Goal: Task Accomplishment & Management: Manage account settings

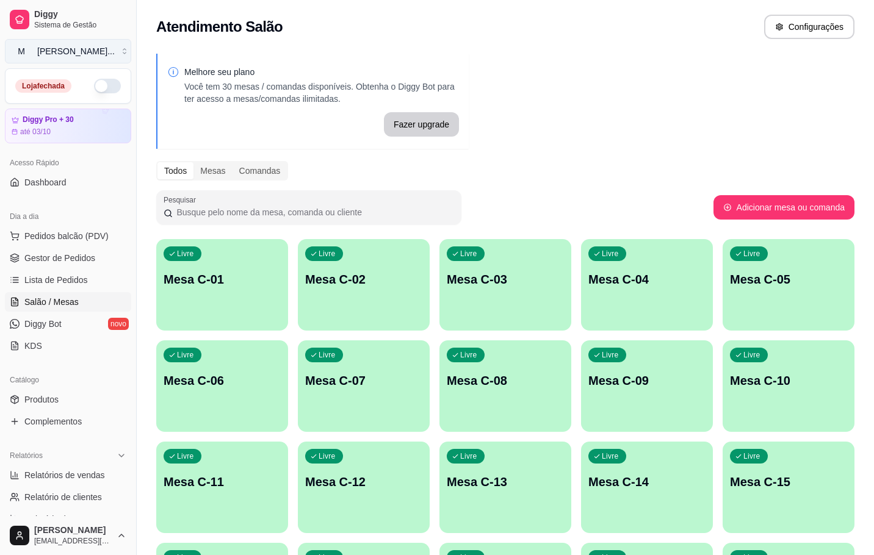
scroll to position [331, 0]
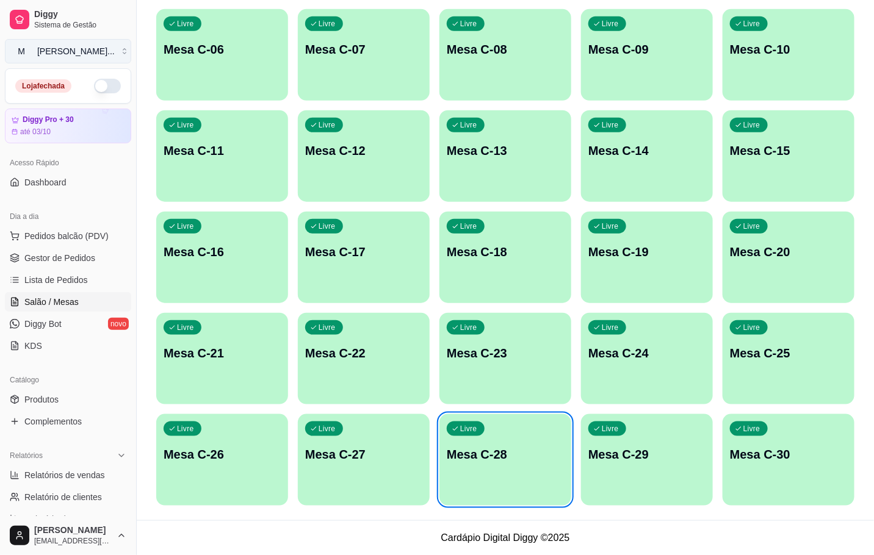
click at [114, 51] on button "M [PERSON_NAME] ..." at bounding box center [68, 51] width 126 height 24
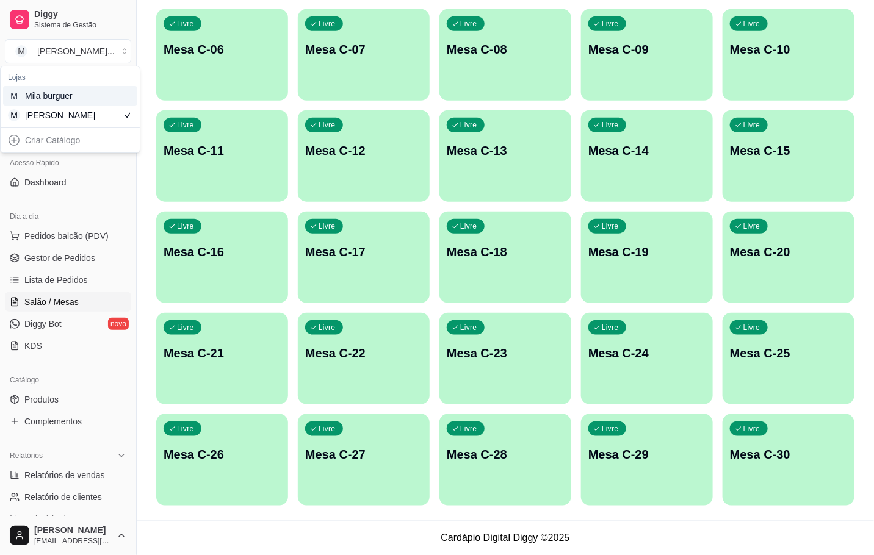
click at [121, 99] on div "M Mila burguer" at bounding box center [70, 96] width 134 height 20
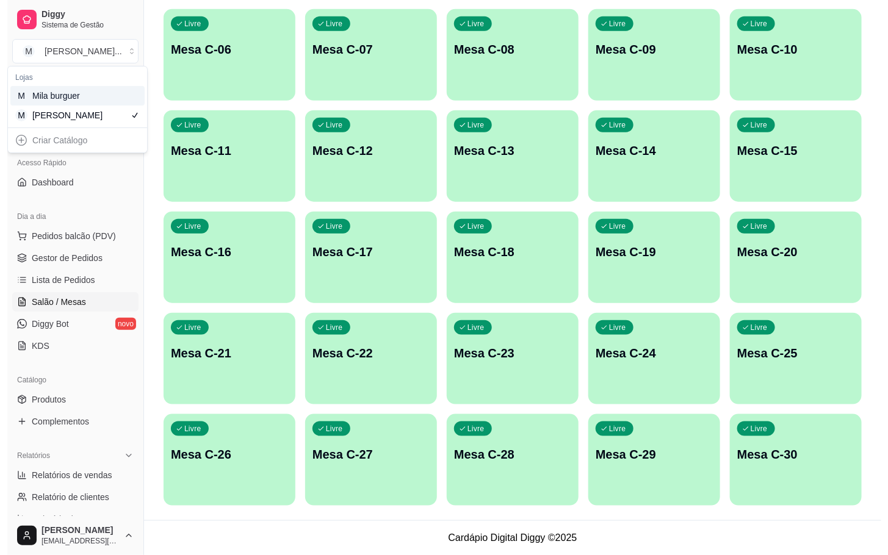
scroll to position [35, 0]
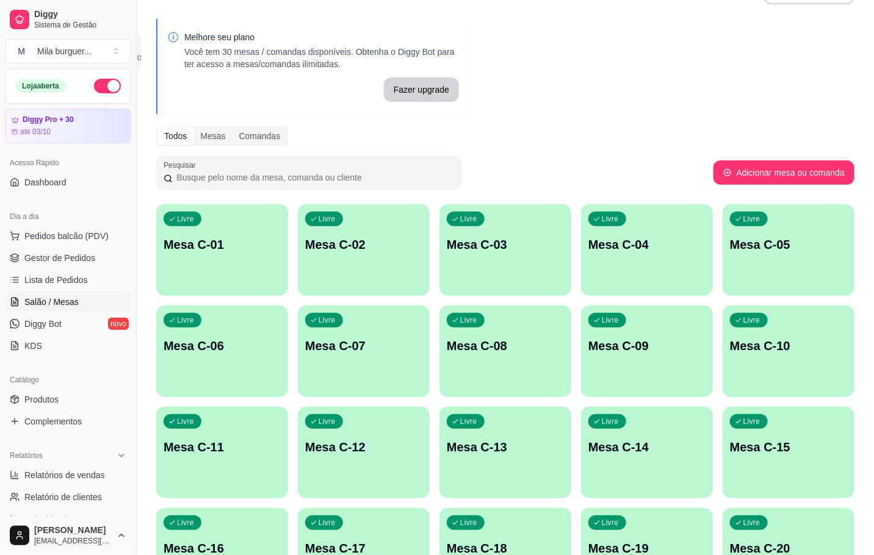
click at [200, 250] on p "Mesa C-01" at bounding box center [222, 244] width 117 height 17
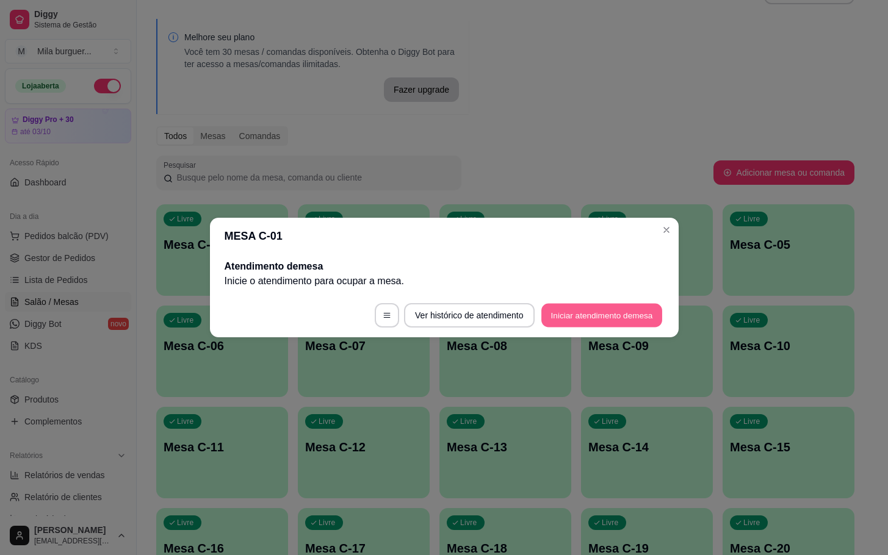
click at [600, 321] on button "Iniciar atendimento de mesa" at bounding box center [601, 316] width 121 height 24
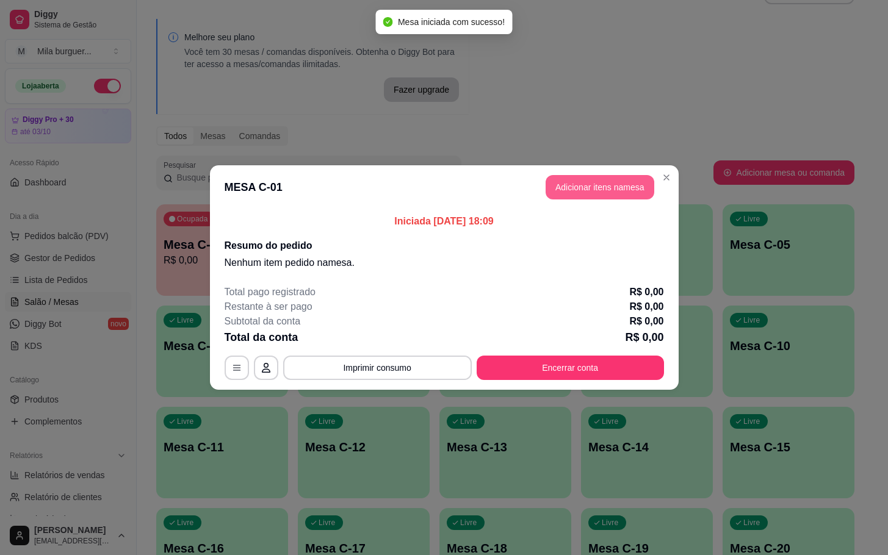
click at [614, 192] on button "Adicionar itens na mesa" at bounding box center [600, 187] width 109 height 24
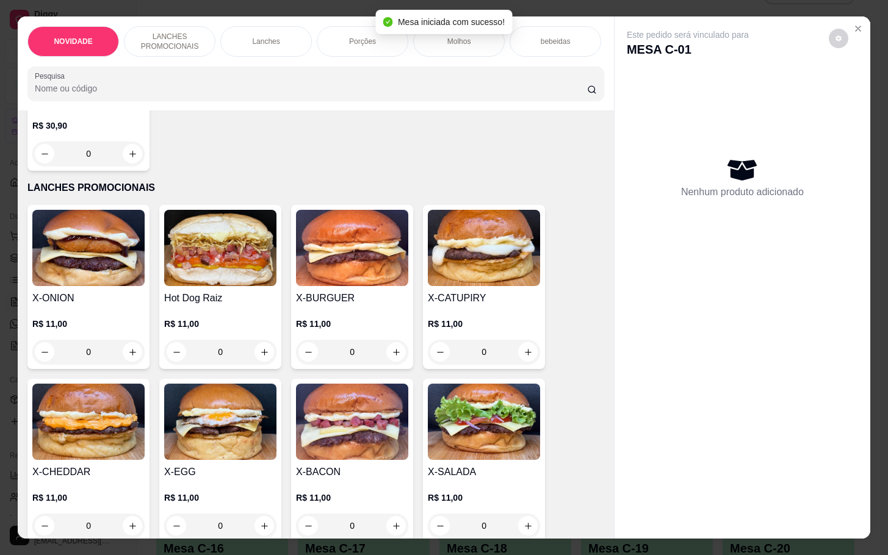
scroll to position [275, 0]
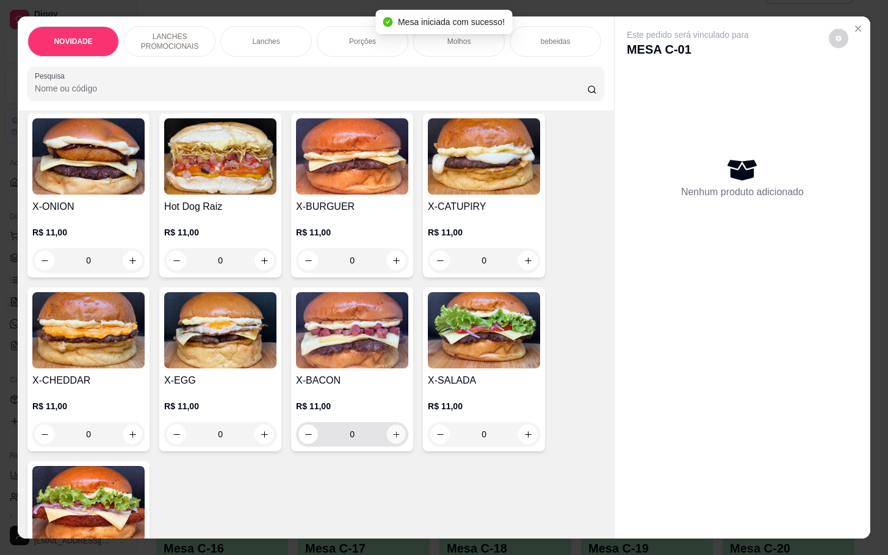
click at [387, 440] on button "increase-product-quantity" at bounding box center [396, 434] width 19 height 19
type input "1"
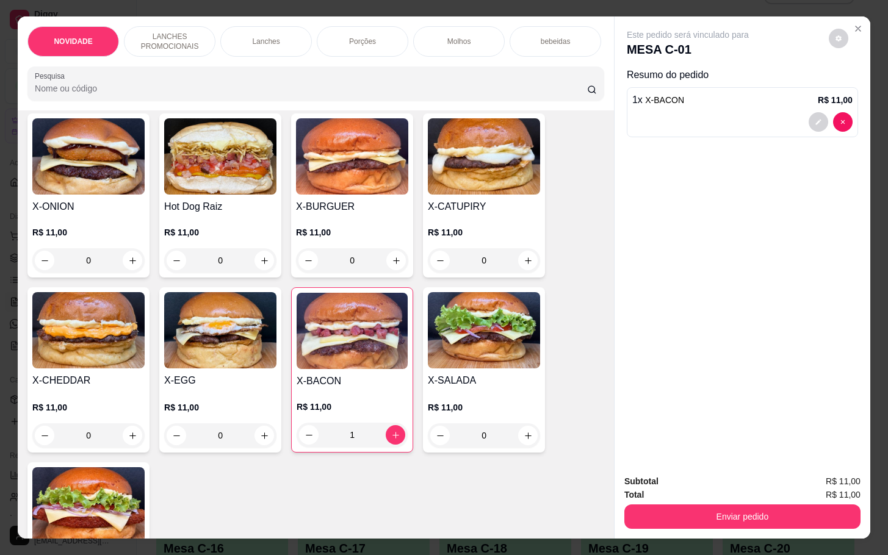
click at [273, 427] on div "X-EGG R$ 11,00 0" at bounding box center [220, 369] width 122 height 165
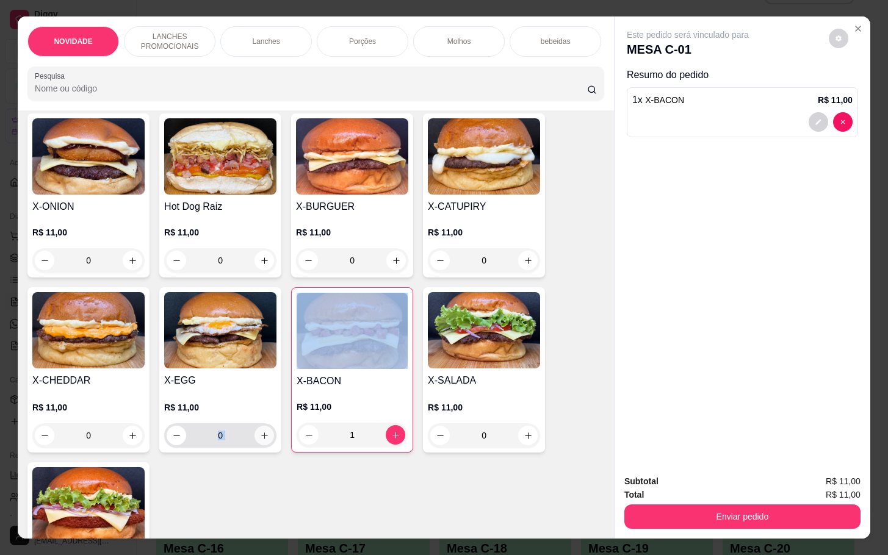
click at [260, 441] on icon "increase-product-quantity" at bounding box center [264, 435] width 9 height 9
type input "1"
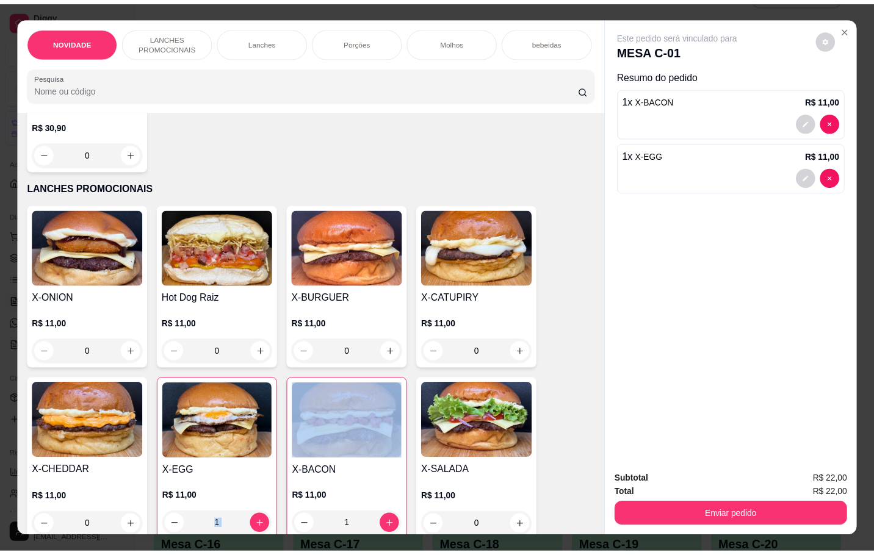
scroll to position [0, 0]
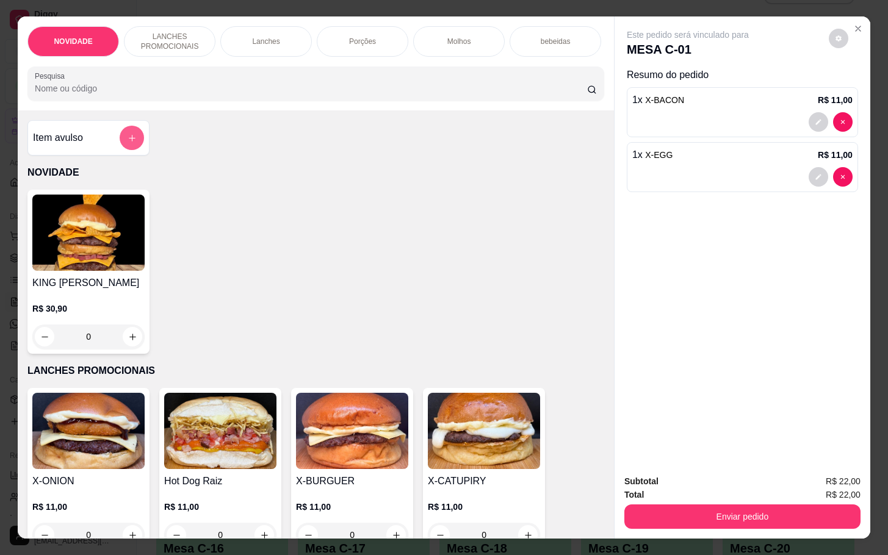
click at [120, 139] on button "add-separate-item" at bounding box center [132, 138] width 24 height 24
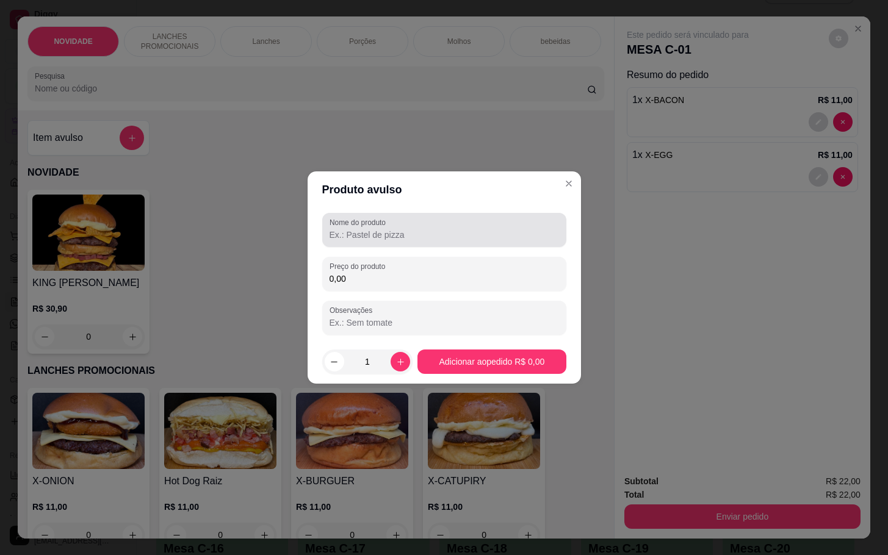
click at [381, 234] on input "Nome do produto" at bounding box center [443, 235] width 229 height 12
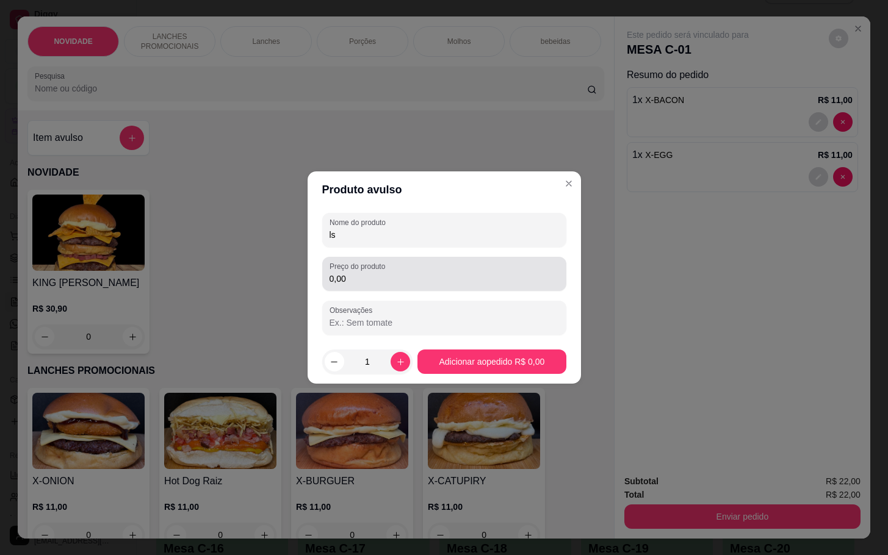
type input "ls"
click at [378, 286] on div "Preço do produto 0,00" at bounding box center [444, 274] width 244 height 34
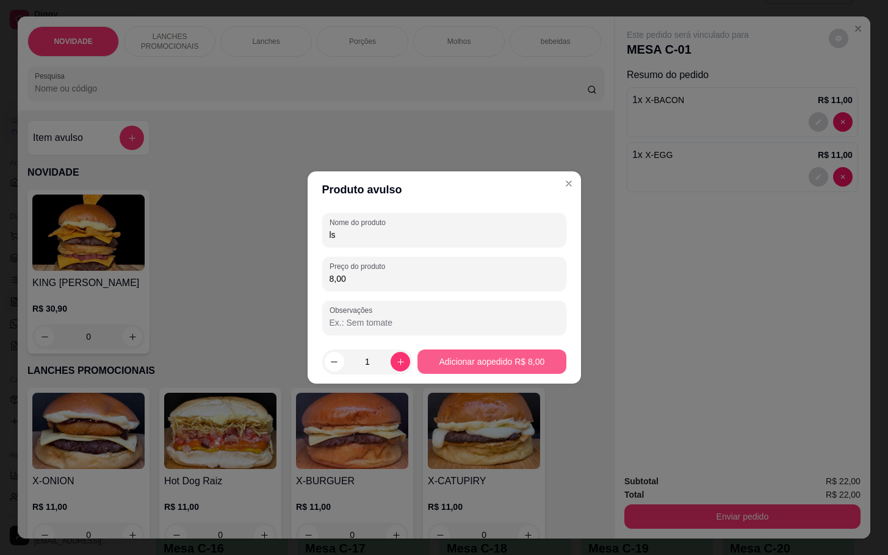
type input "8,00"
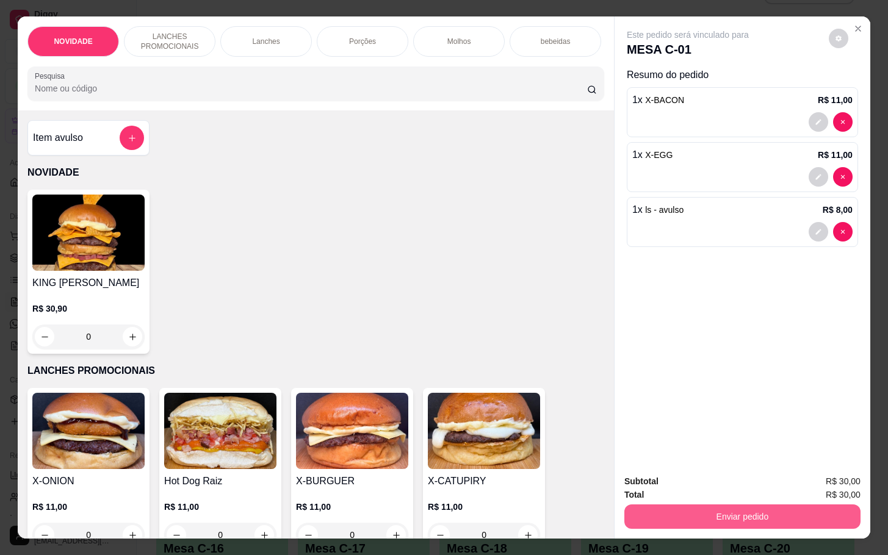
click at [736, 506] on button "Enviar pedido" at bounding box center [742, 517] width 236 height 24
click at [686, 476] on button "Não registrar e enviar pedido" at bounding box center [699, 480] width 123 height 23
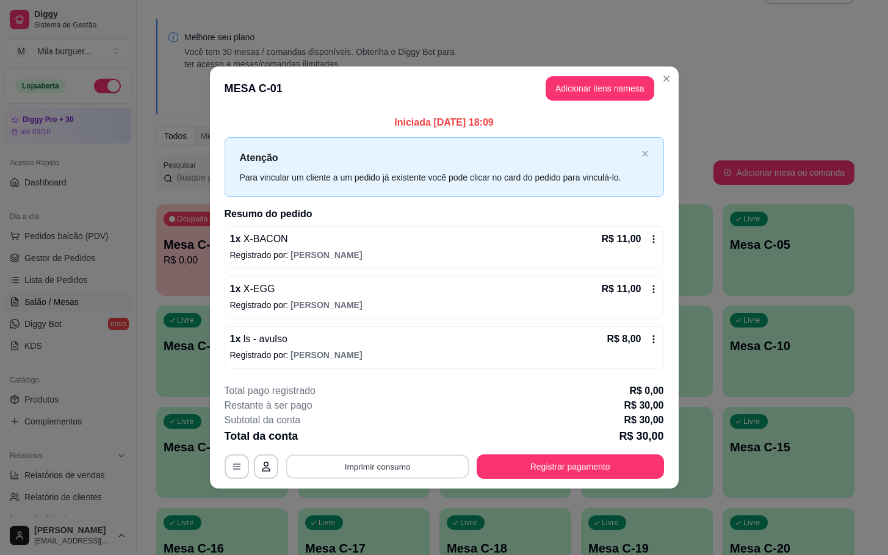
click at [347, 459] on button "Imprimir consumo" at bounding box center [377, 467] width 183 height 24
click at [376, 437] on button "IMPRESSORA" at bounding box center [381, 440] width 88 height 20
click at [366, 466] on button "Imprimir consumo" at bounding box center [377, 467] width 189 height 24
click at [369, 436] on button "IMPRESSORA" at bounding box center [380, 439] width 85 height 19
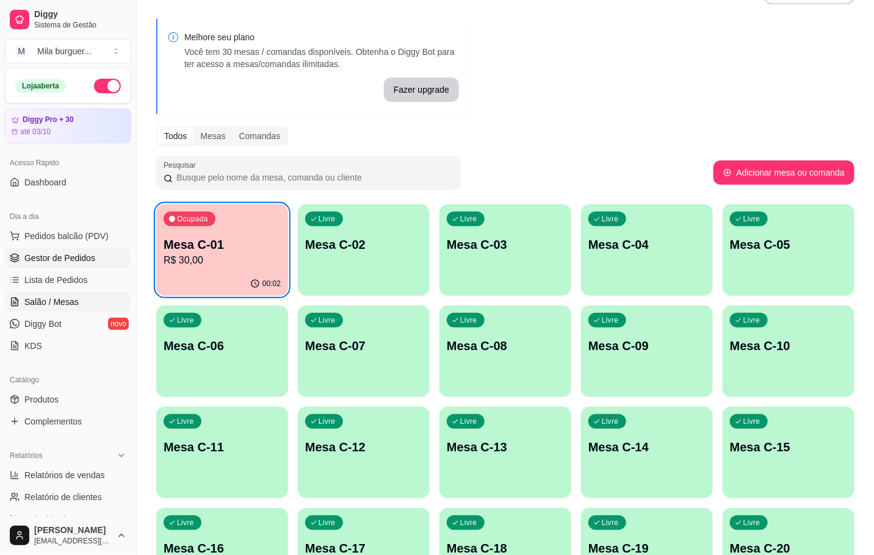
drag, startPoint x: 50, startPoint y: 264, endPoint x: 56, endPoint y: 258, distance: 7.8
click at [51, 264] on span "Gestor de Pedidos" at bounding box center [59, 258] width 71 height 12
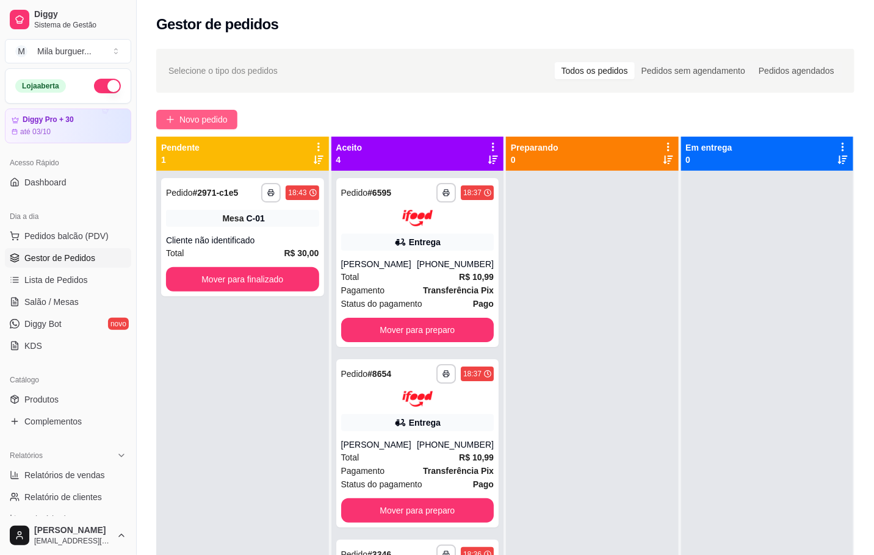
click at [207, 112] on button "Novo pedido" at bounding box center [196, 120] width 81 height 20
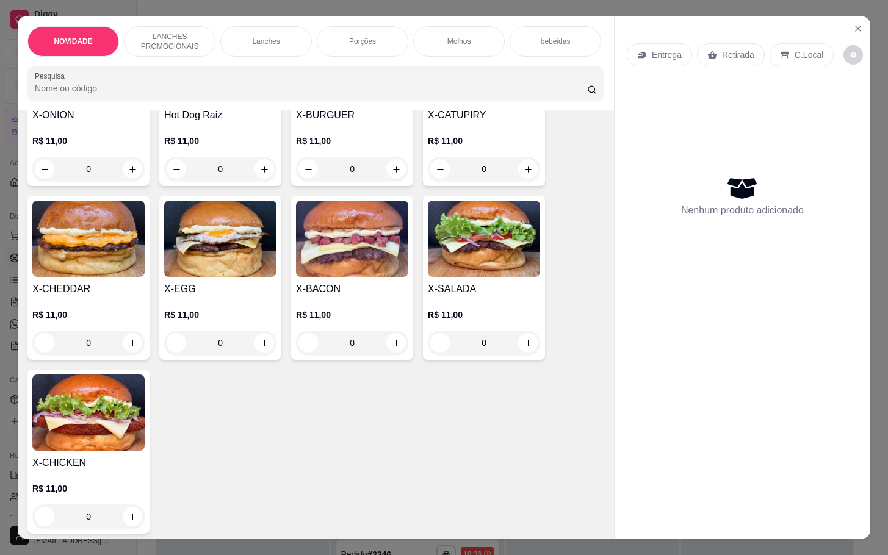
scroll to position [275, 0]
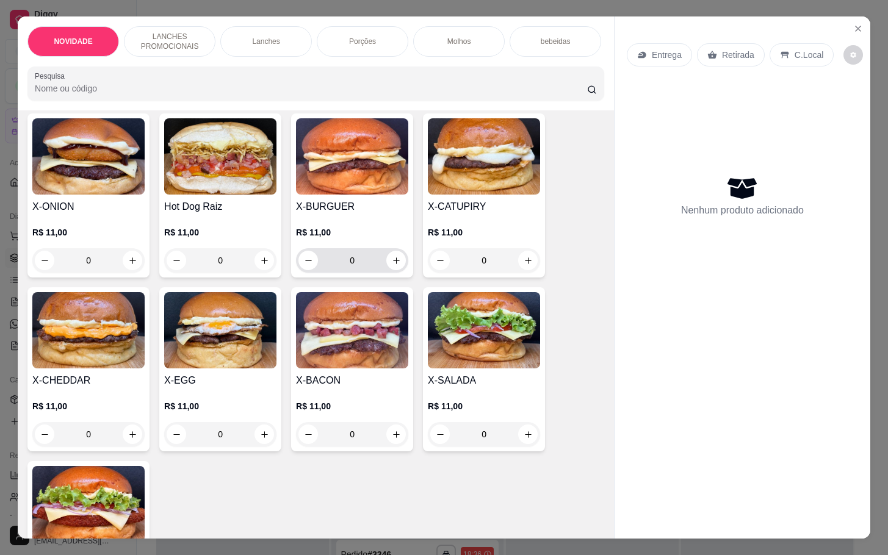
click at [384, 273] on div "0" at bounding box center [351, 260] width 107 height 24
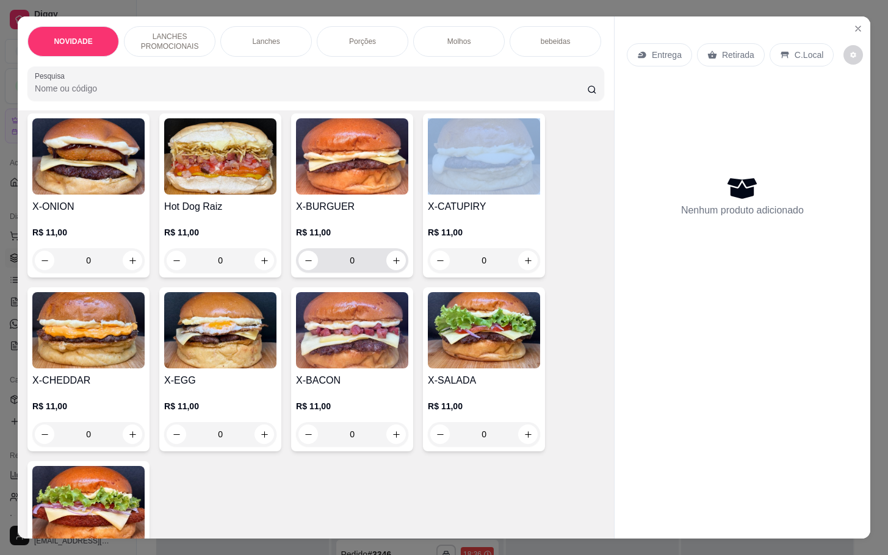
click at [384, 273] on div "0" at bounding box center [351, 260] width 107 height 24
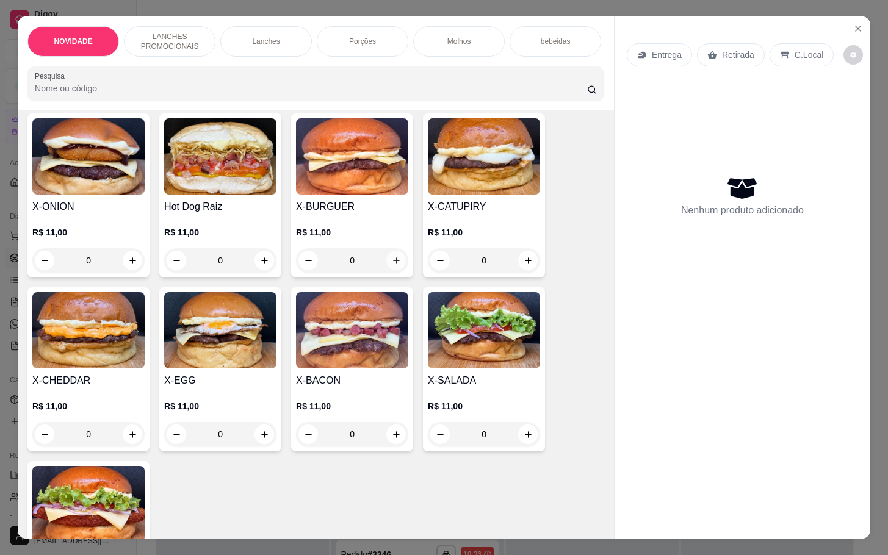
click at [392, 265] on icon "increase-product-quantity" at bounding box center [396, 260] width 9 height 9
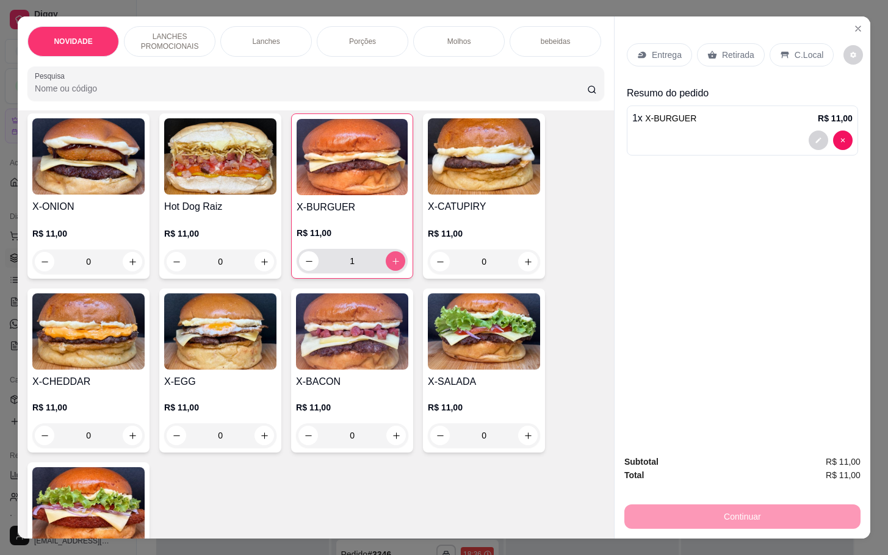
click at [391, 266] on icon "increase-product-quantity" at bounding box center [395, 261] width 9 height 9
type input "3"
click at [255, 264] on div "0" at bounding box center [220, 262] width 112 height 24
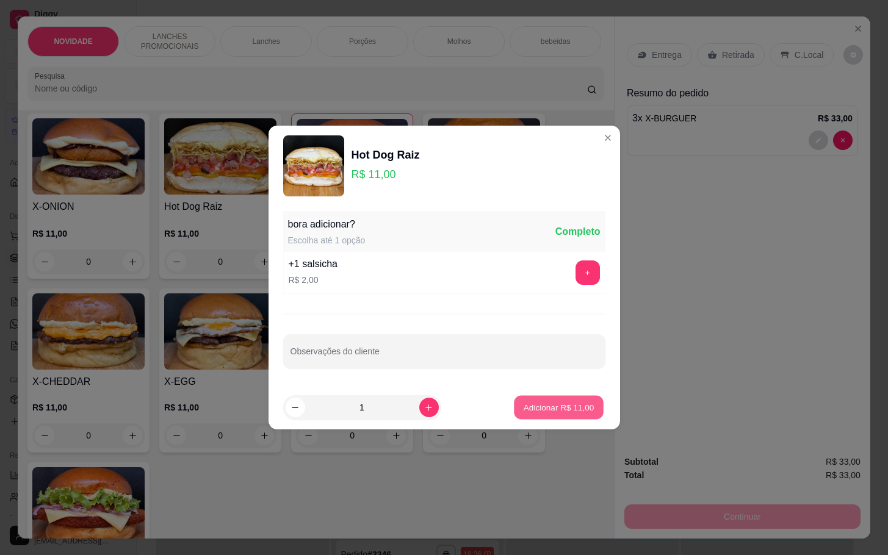
click at [555, 408] on p "Adicionar R$ 11,00" at bounding box center [559, 407] width 71 height 12
type input "1"
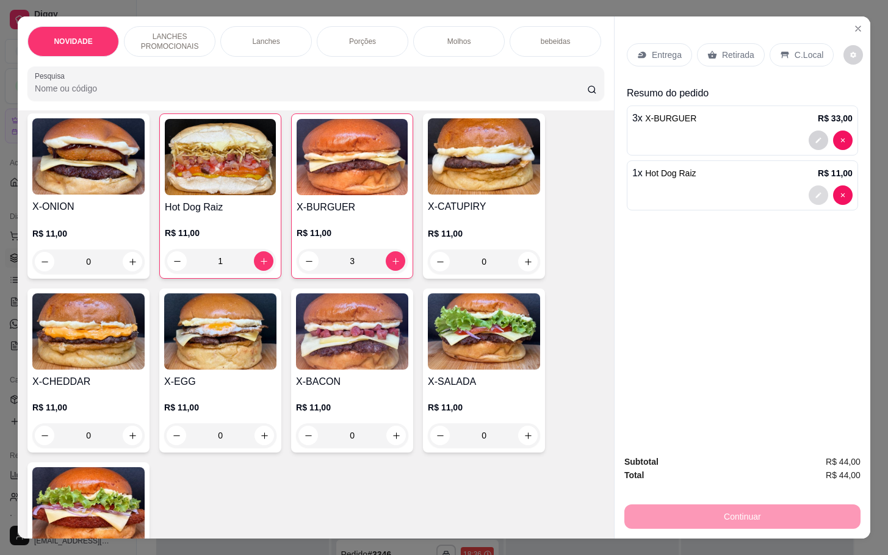
click at [815, 192] on icon "decrease-product-quantity" at bounding box center [818, 195] width 7 height 7
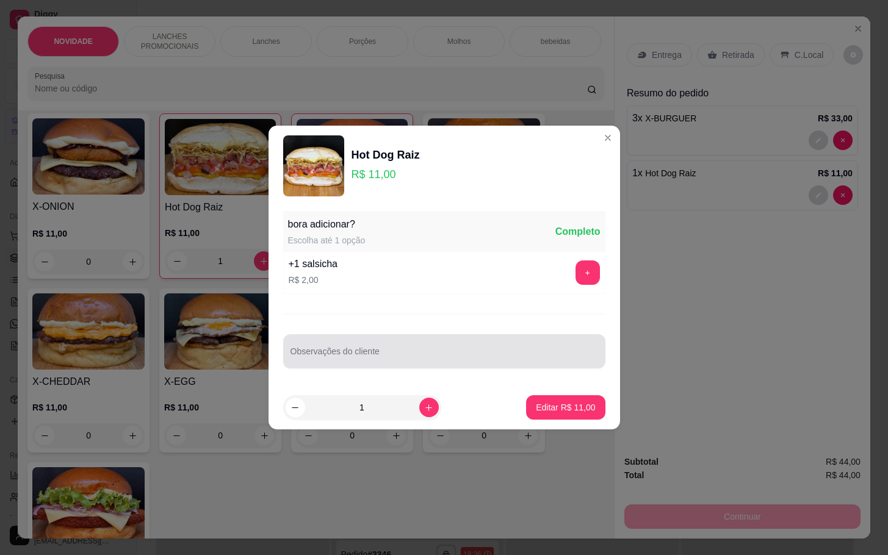
click at [397, 350] on input "Observações do cliente" at bounding box center [444, 356] width 308 height 12
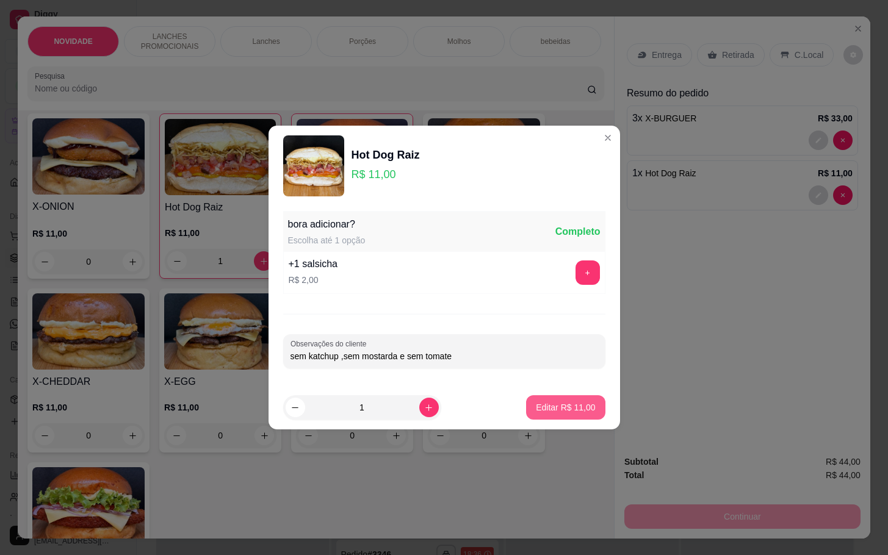
type input "sem katchup ,sem mostarda e sem tomate"
click at [571, 392] on footer "1 Editar R$ 11,00" at bounding box center [443, 408] width 351 height 44
click at [533, 401] on button "Editar R$ 11,00" at bounding box center [565, 408] width 76 height 24
type input "0"
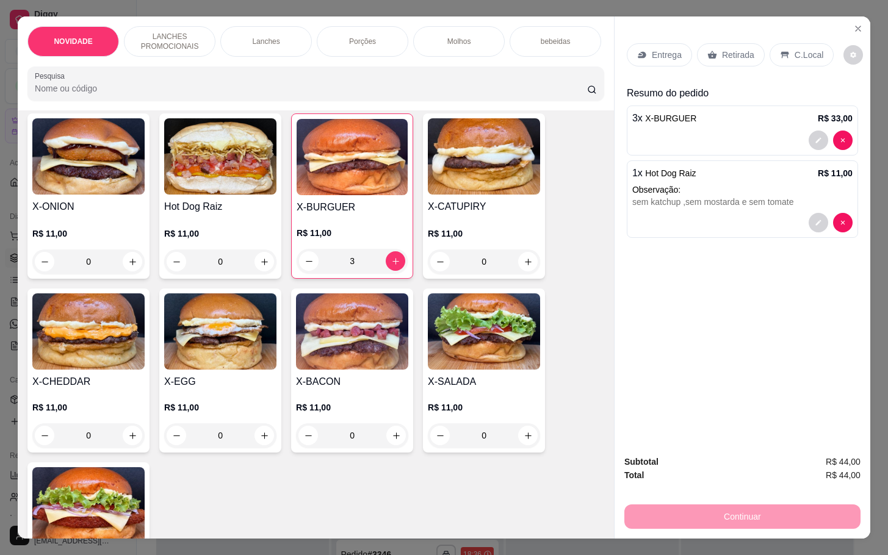
drag, startPoint x: 729, startPoint y: 46, endPoint x: 738, endPoint y: 48, distance: 8.7
click at [730, 49] on p "Retirada" at bounding box center [738, 55] width 32 height 12
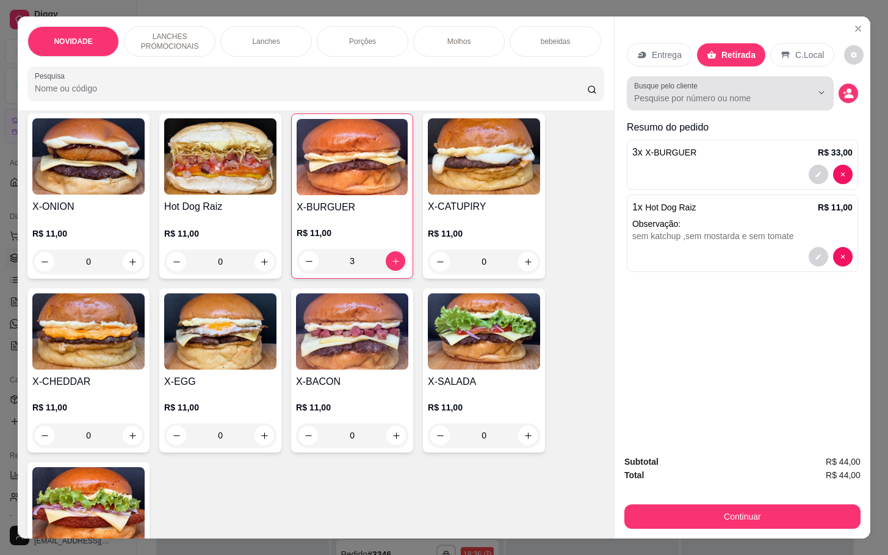
click at [708, 92] on input "Busque pelo cliente" at bounding box center [713, 98] width 158 height 12
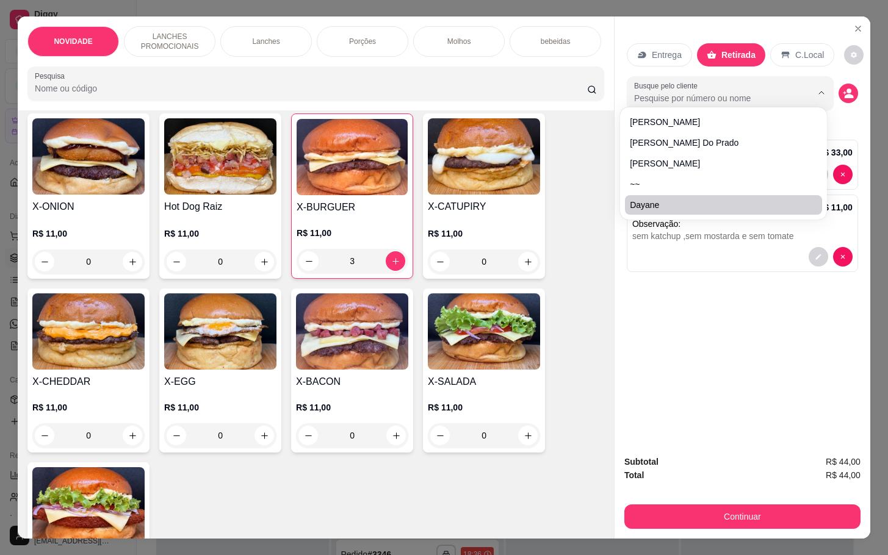
click at [735, 502] on div "Continuar" at bounding box center [742, 515] width 236 height 27
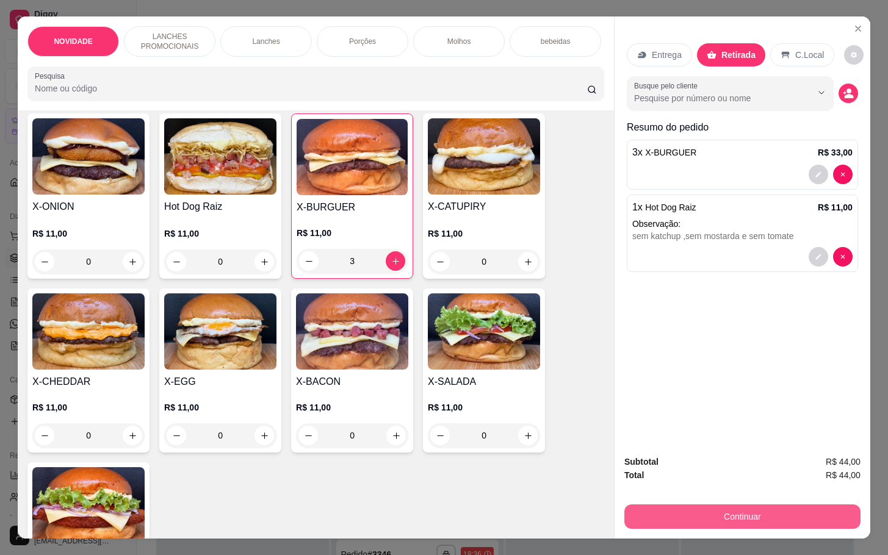
click at [730, 505] on button "Continuar" at bounding box center [742, 517] width 236 height 24
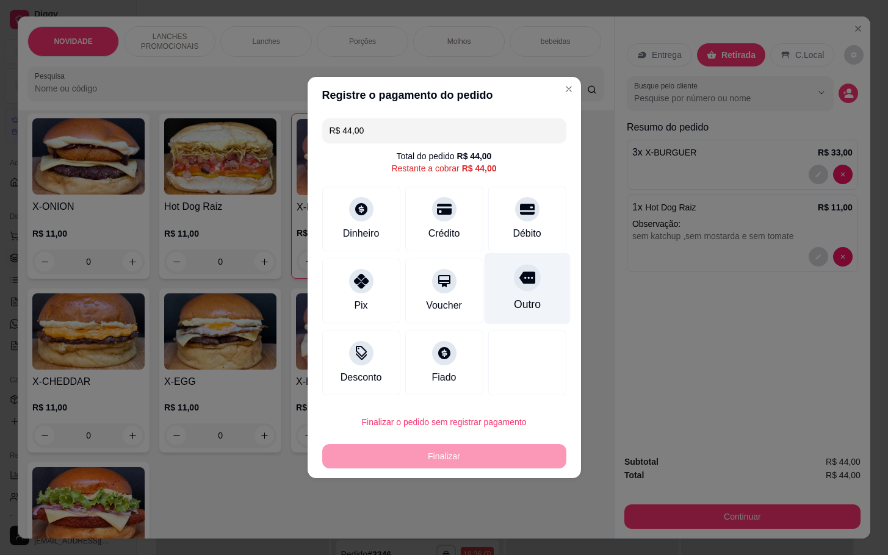
click at [484, 295] on div "Outro" at bounding box center [527, 288] width 86 height 71
type input "R$ 0,00"
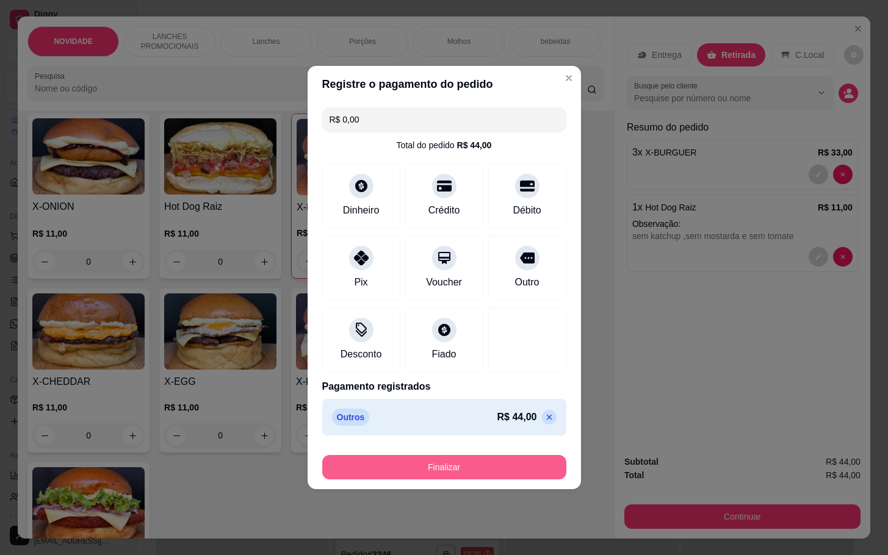
click at [486, 469] on button "Finalizar" at bounding box center [444, 467] width 244 height 24
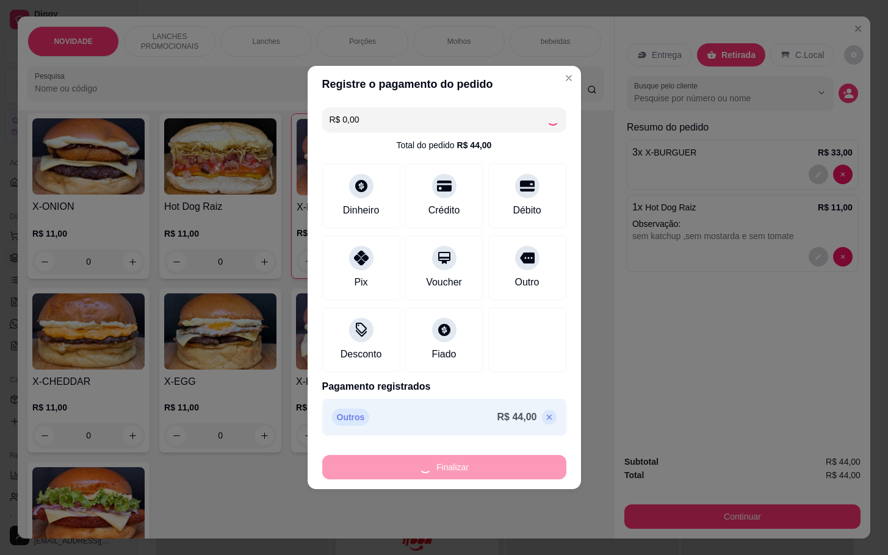
type input "0"
type input "-R$ 44,00"
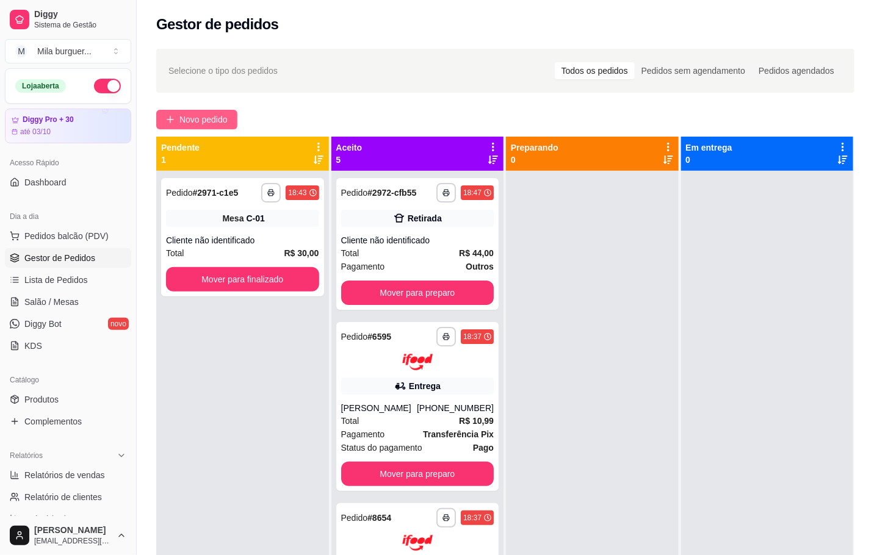
click at [205, 113] on span "Novo pedido" at bounding box center [203, 119] width 48 height 13
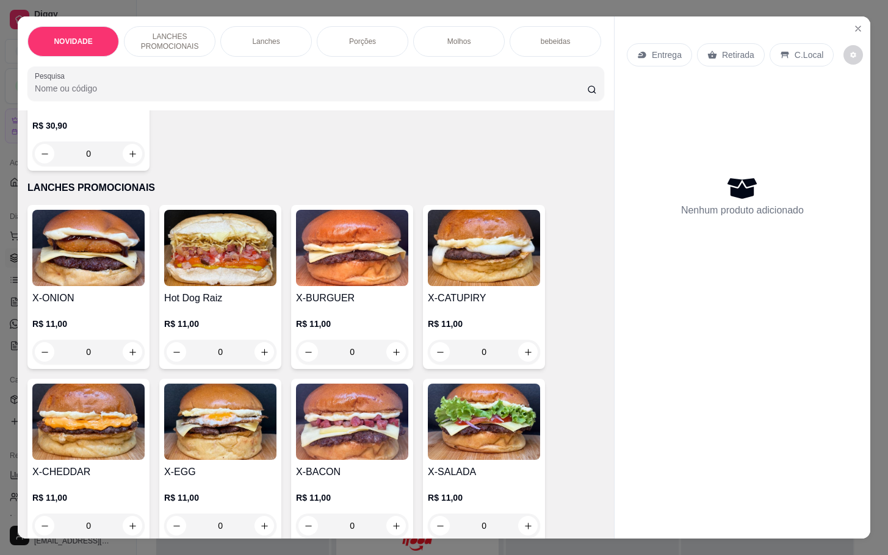
scroll to position [275, 0]
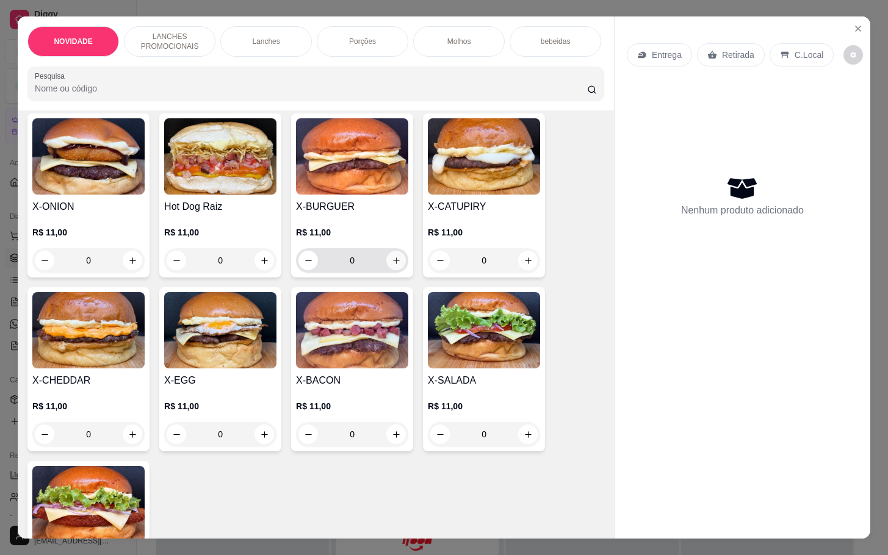
click at [386, 270] on button "increase-product-quantity" at bounding box center [396, 261] width 20 height 20
type input "1"
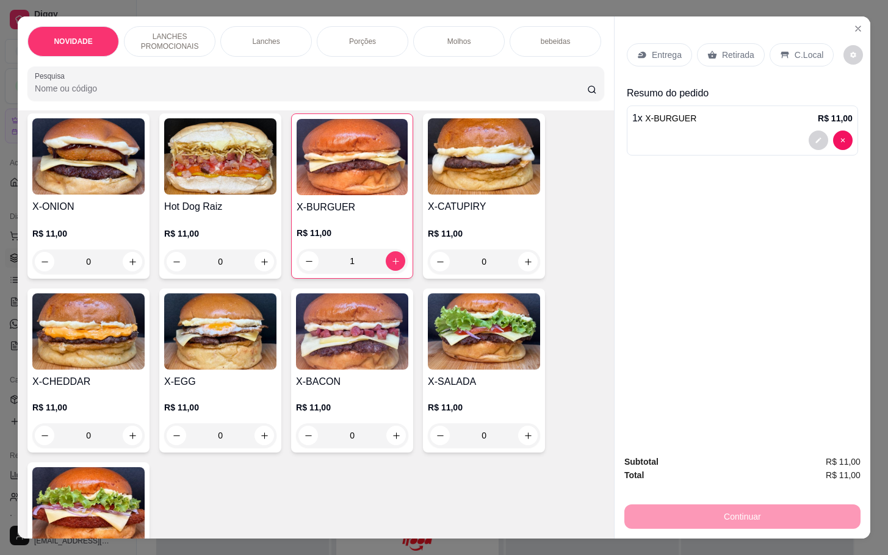
click at [729, 49] on p "Retirada" at bounding box center [738, 55] width 32 height 12
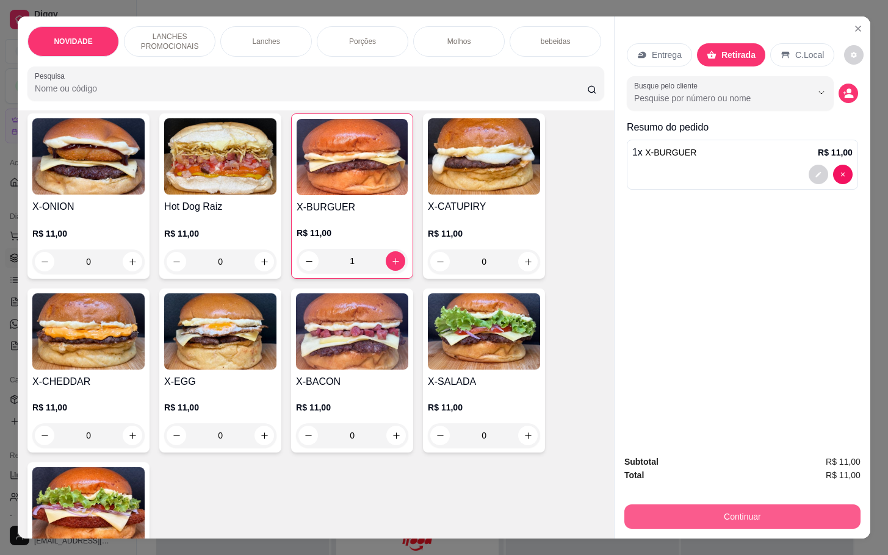
click at [716, 519] on button "Continuar" at bounding box center [742, 517] width 236 height 24
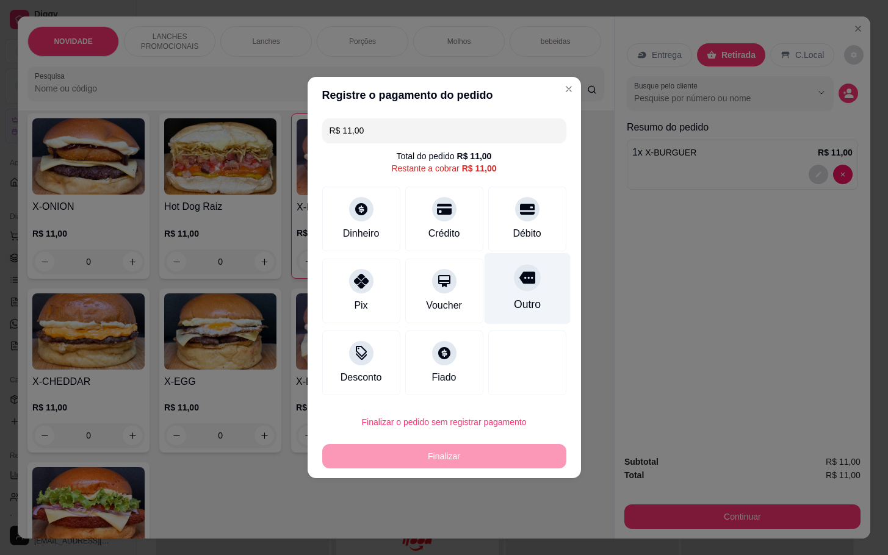
click at [531, 292] on div "Outro" at bounding box center [527, 288] width 86 height 71
type input "R$ 0,00"
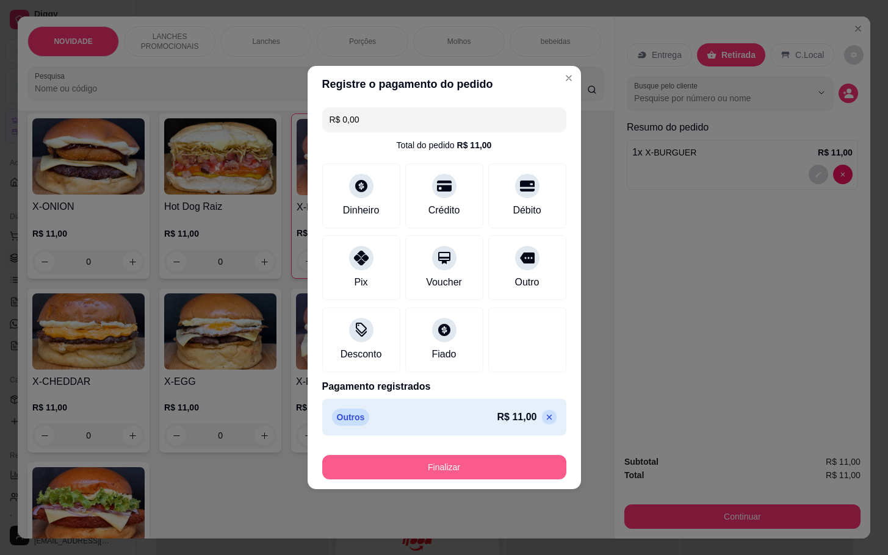
click at [486, 467] on button "Finalizar" at bounding box center [444, 467] width 244 height 24
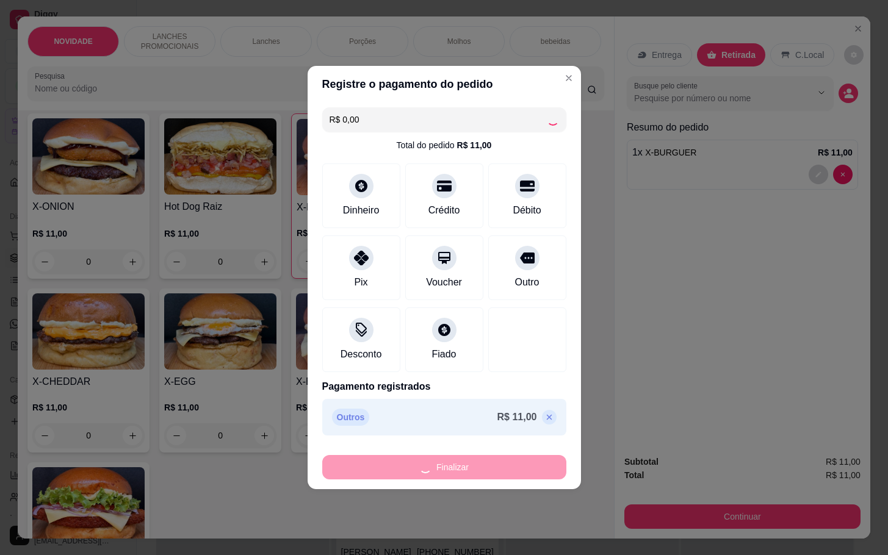
type input "0"
type input "-R$ 11,00"
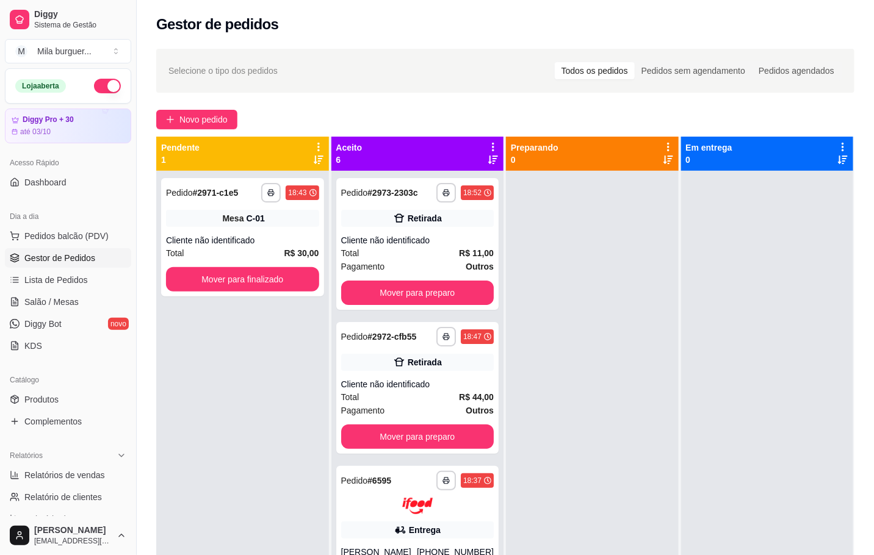
drag, startPoint x: 549, startPoint y: 432, endPoint x: 555, endPoint y: 220, distance: 212.4
click at [608, 253] on div at bounding box center [592, 448] width 173 height 555
click at [54, 298] on span "Salão / Mesas" at bounding box center [51, 302] width 54 height 12
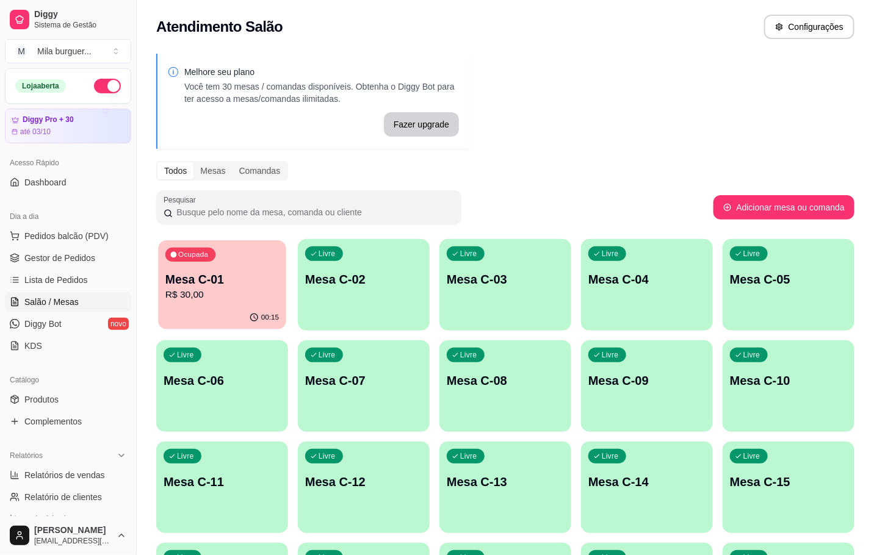
click at [220, 264] on div "Ocupada Mesa C-01 R$ 30,00" at bounding box center [222, 273] width 128 height 66
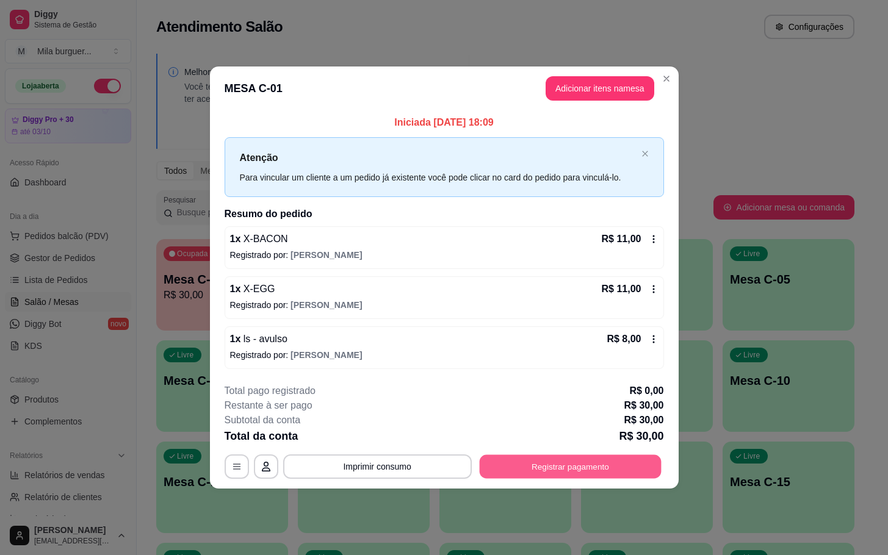
click at [584, 469] on button "Registrar pagamento" at bounding box center [570, 467] width 182 height 24
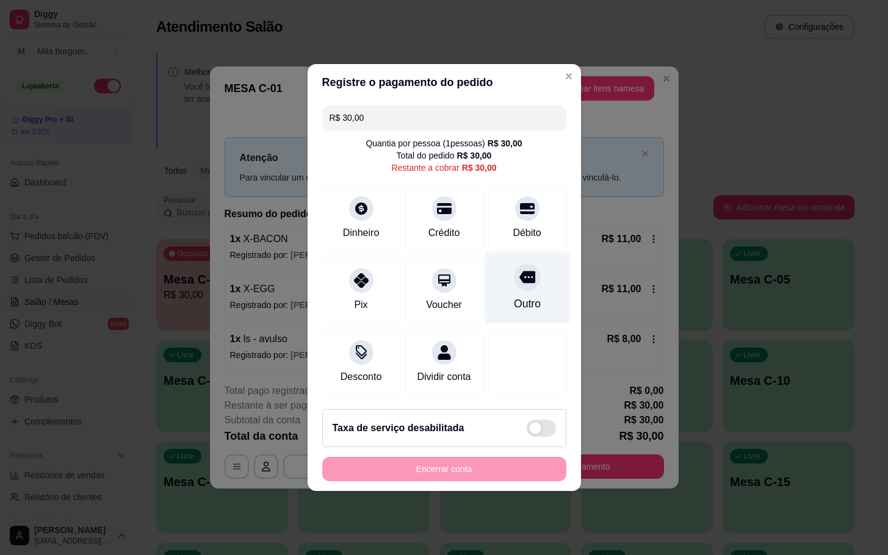
click at [493, 279] on div "Outro" at bounding box center [527, 288] width 86 height 71
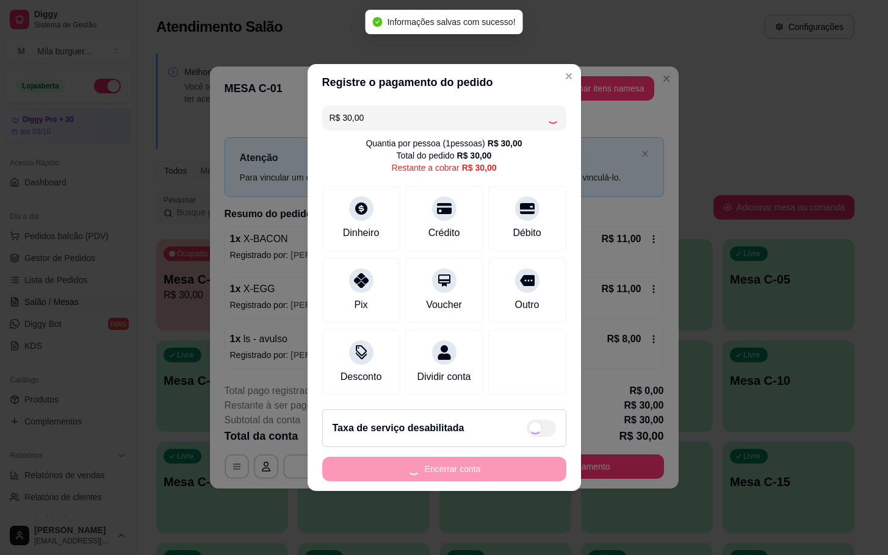
type input "R$ 0,00"
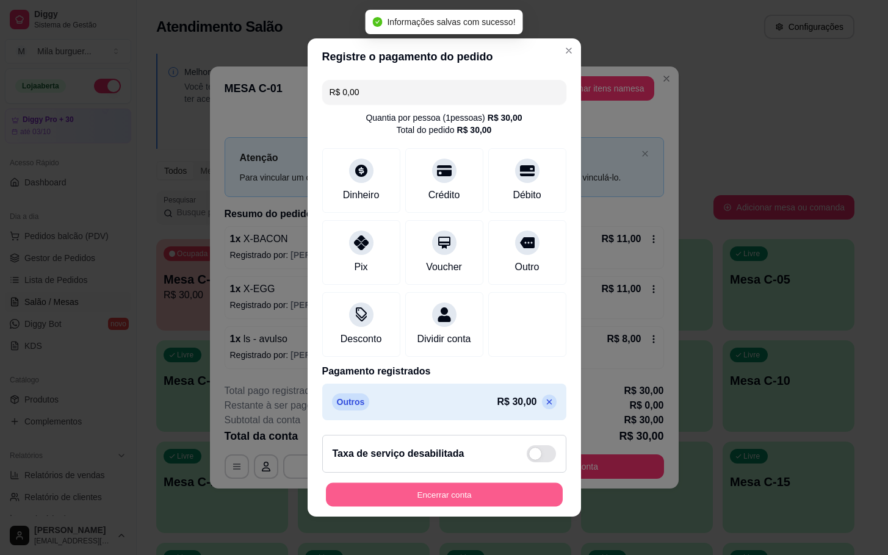
click at [474, 502] on button "Encerrar conta" at bounding box center [444, 495] width 237 height 24
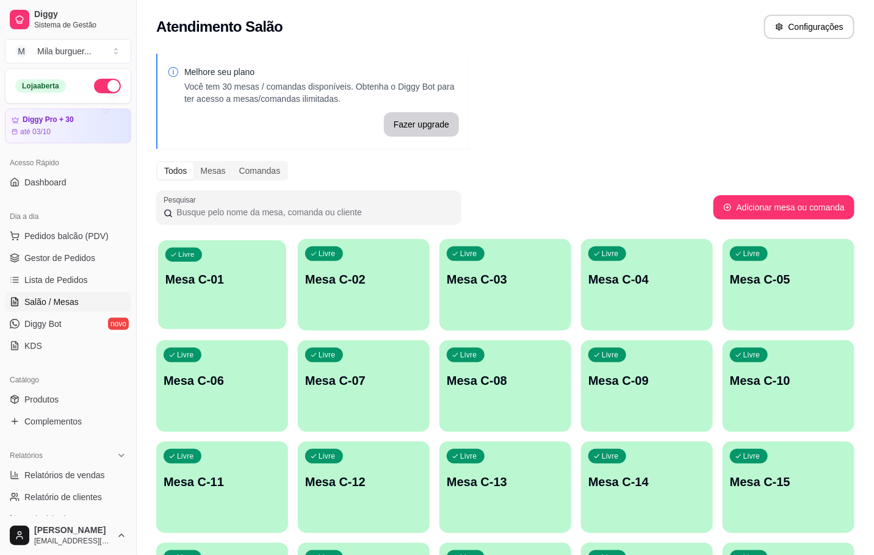
click at [229, 273] on p "Mesa C-01" at bounding box center [221, 280] width 113 height 16
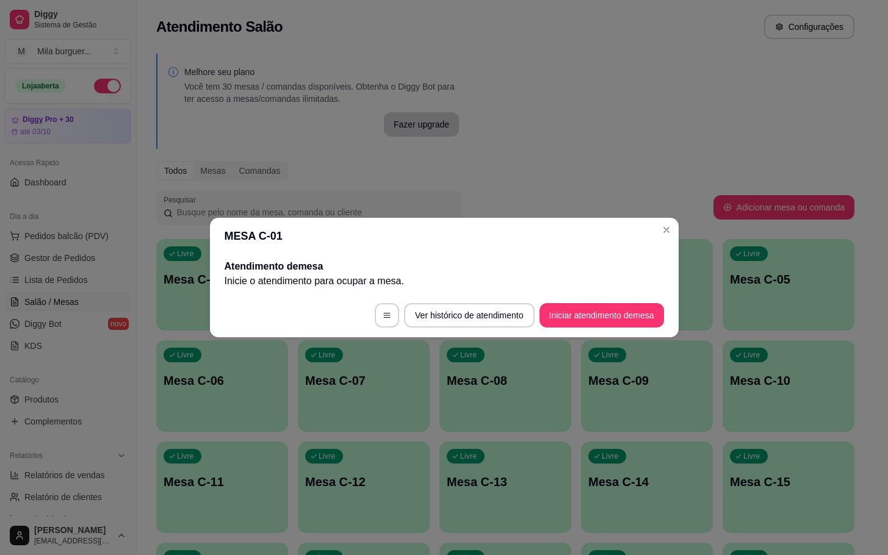
click at [572, 332] on footer "Ver histórico de atendimento Iniciar atendimento de mesa" at bounding box center [444, 315] width 469 height 44
click at [567, 319] on button "Iniciar atendimento de mesa" at bounding box center [601, 315] width 124 height 24
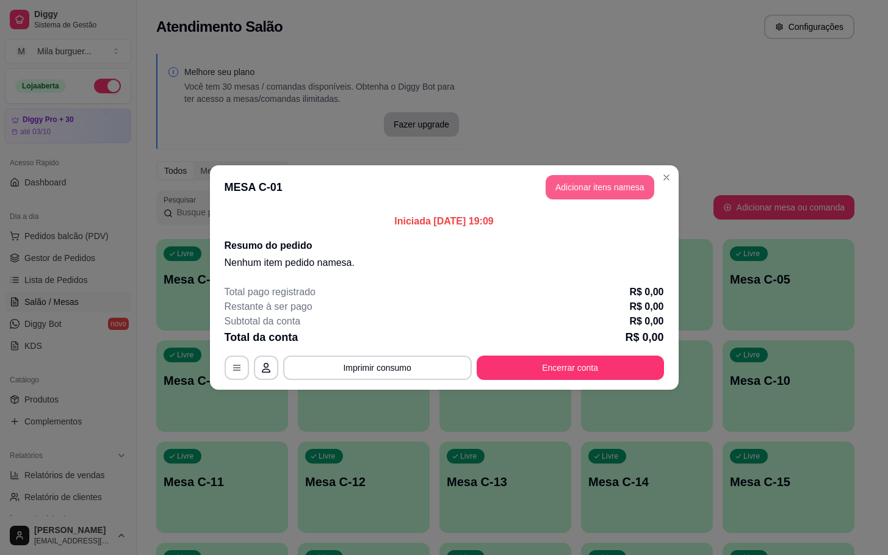
click at [633, 173] on header "MESA C-01 Adicionar itens na mesa" at bounding box center [444, 187] width 469 height 44
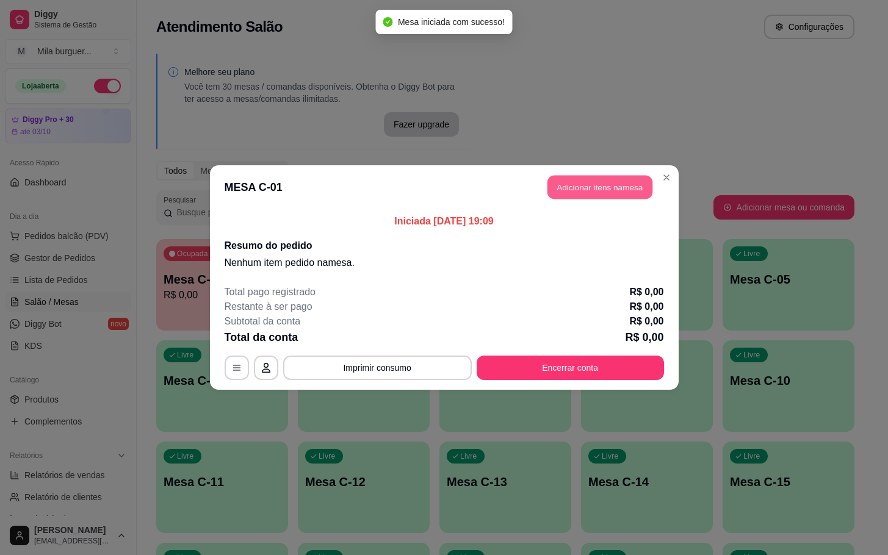
click at [623, 189] on button "Adicionar itens na mesa" at bounding box center [599, 188] width 105 height 24
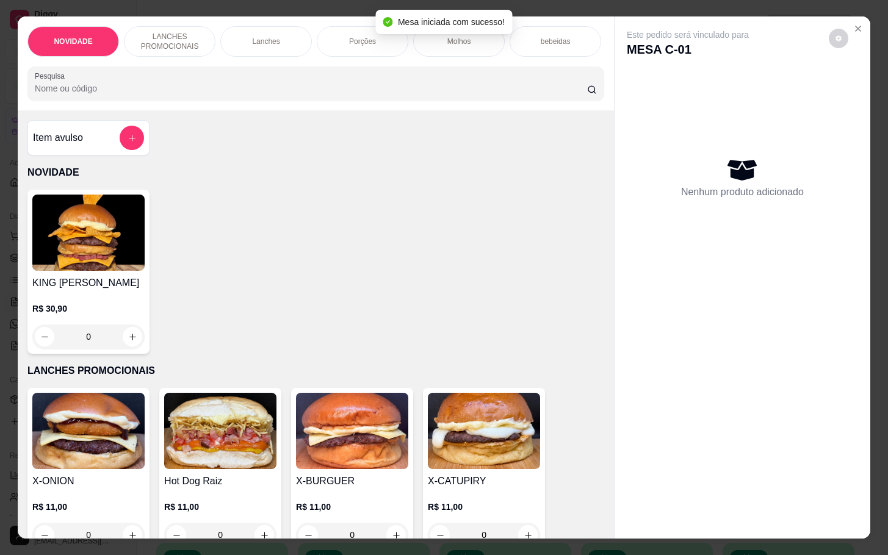
scroll to position [275, 0]
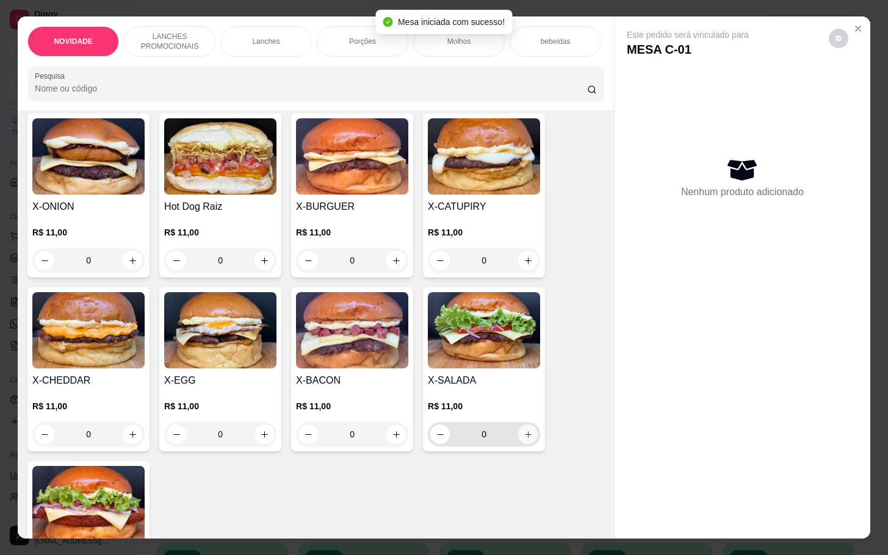
click at [524, 439] on icon "increase-product-quantity" at bounding box center [528, 434] width 9 height 9
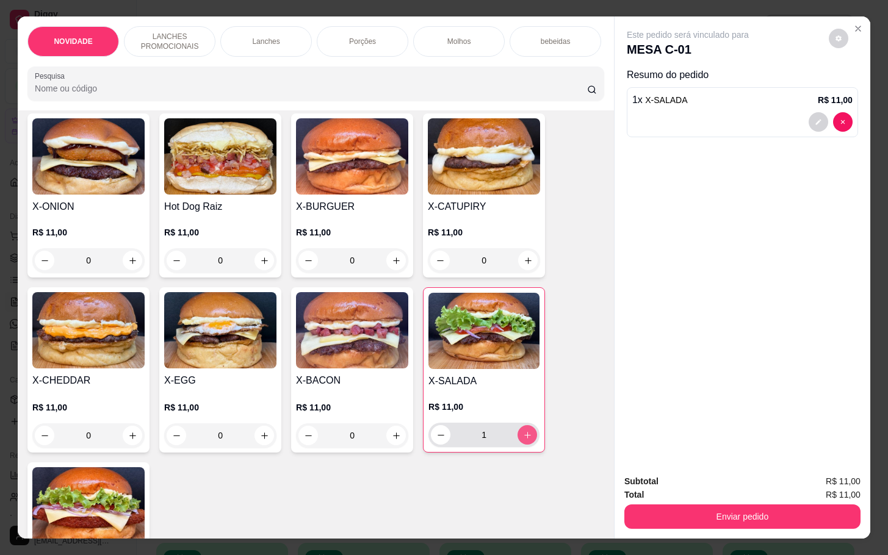
click at [523, 440] on icon "increase-product-quantity" at bounding box center [527, 435] width 9 height 9
type input "2"
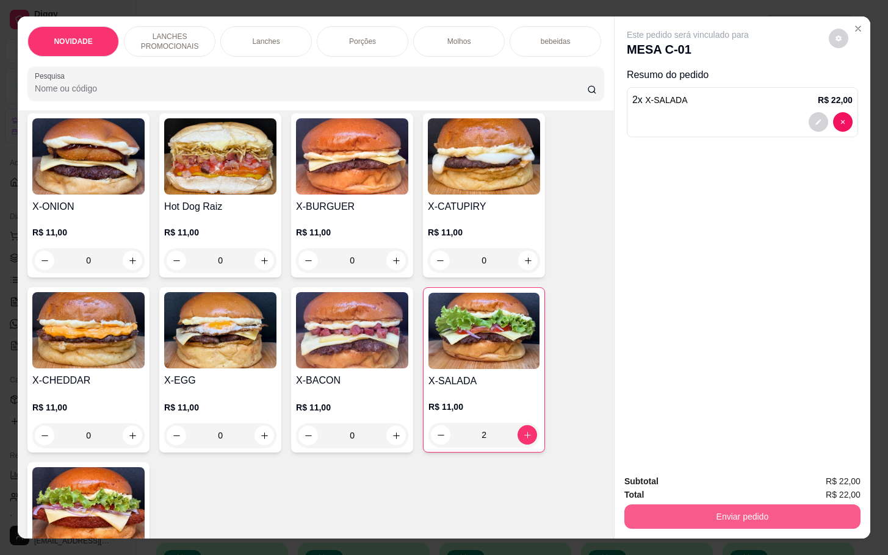
click at [685, 513] on button "Enviar pedido" at bounding box center [742, 517] width 236 height 24
click at [680, 477] on button "Não registrar e enviar pedido" at bounding box center [699, 480] width 127 height 23
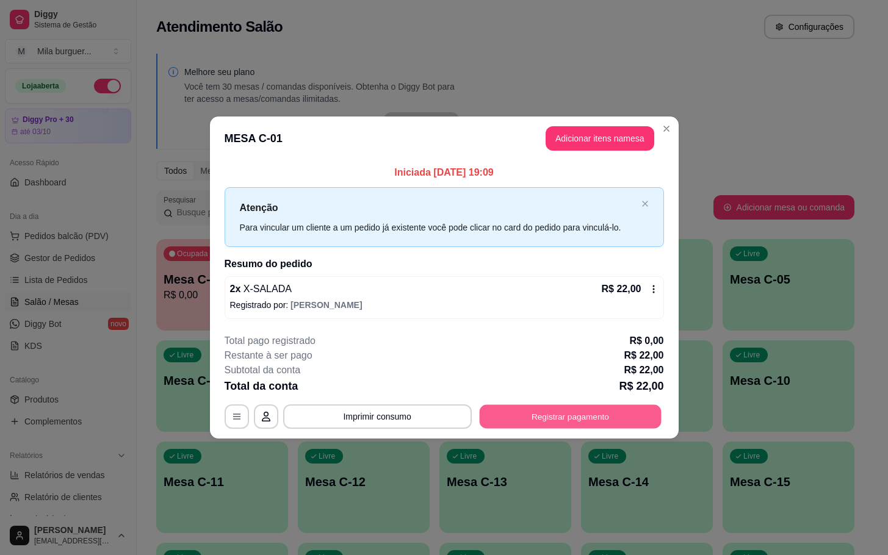
click at [600, 425] on button "Registrar pagamento" at bounding box center [570, 417] width 182 height 24
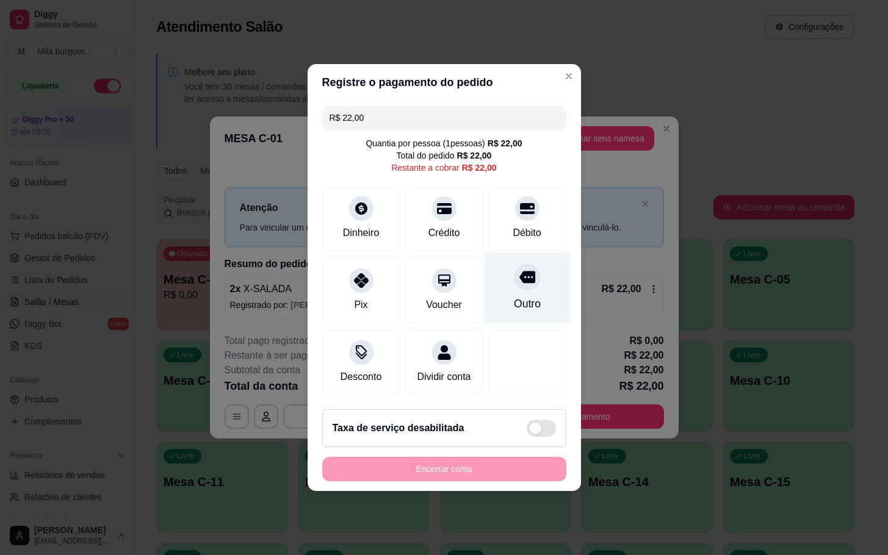
click at [497, 280] on div "Outro" at bounding box center [527, 288] width 86 height 71
type input "R$ 0,00"
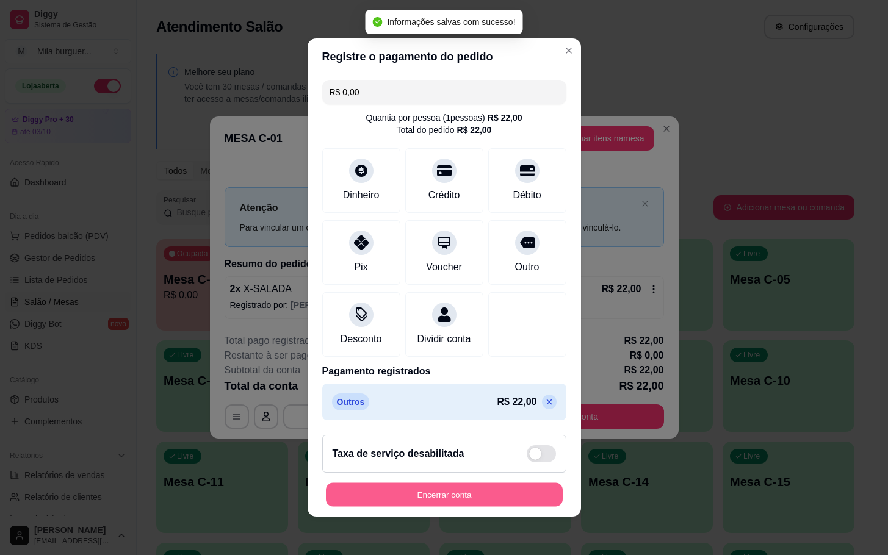
click at [447, 500] on button "Encerrar conta" at bounding box center [444, 495] width 237 height 24
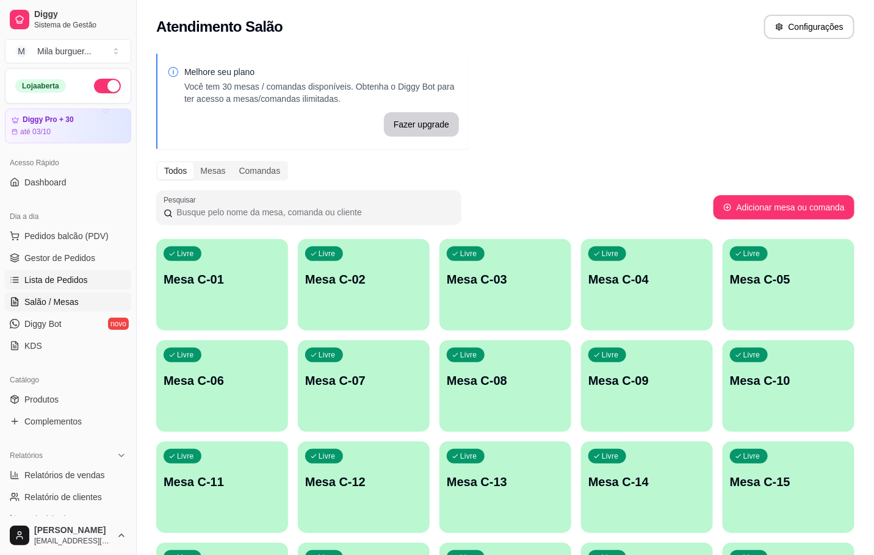
click at [75, 286] on span "Lista de Pedidos" at bounding box center [55, 280] width 63 height 12
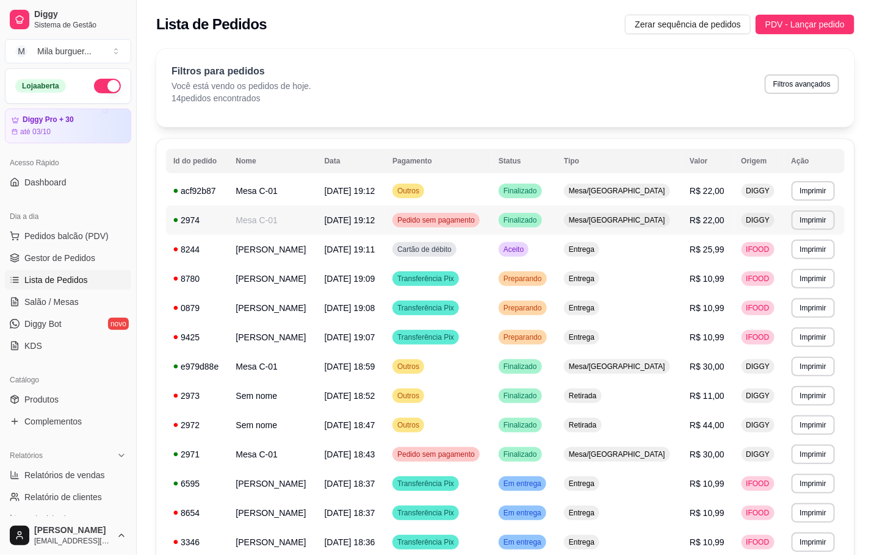
click at [480, 221] on div "Pedido sem pagamento" at bounding box center [435, 220] width 87 height 15
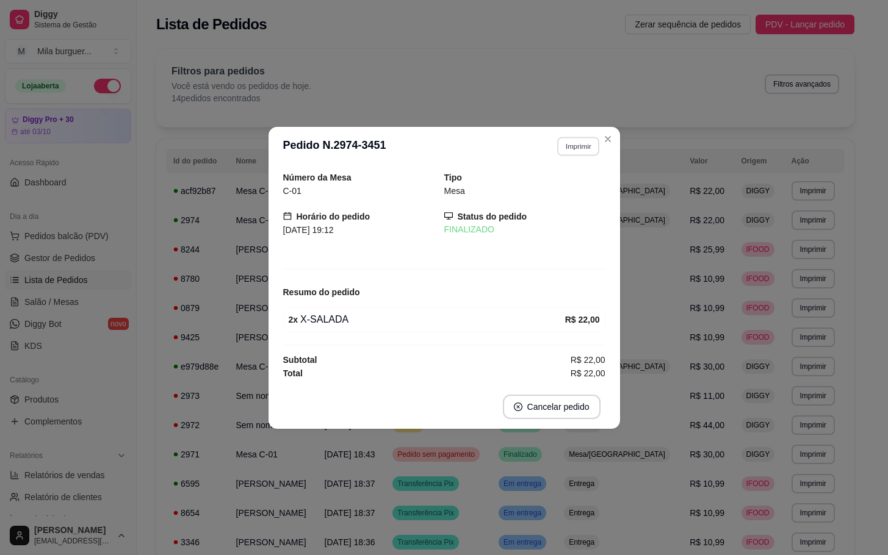
click at [586, 148] on button "Imprimir" at bounding box center [578, 146] width 42 height 19
click at [540, 198] on div "Escolha a impressora IMPRESSORA" at bounding box center [556, 179] width 101 height 41
click at [540, 195] on button "IMPRESSORA" at bounding box center [557, 188] width 88 height 20
click at [567, 145] on button "Imprimir" at bounding box center [577, 147] width 43 height 20
click at [560, 187] on button "IMPRESSORA" at bounding box center [556, 187] width 85 height 19
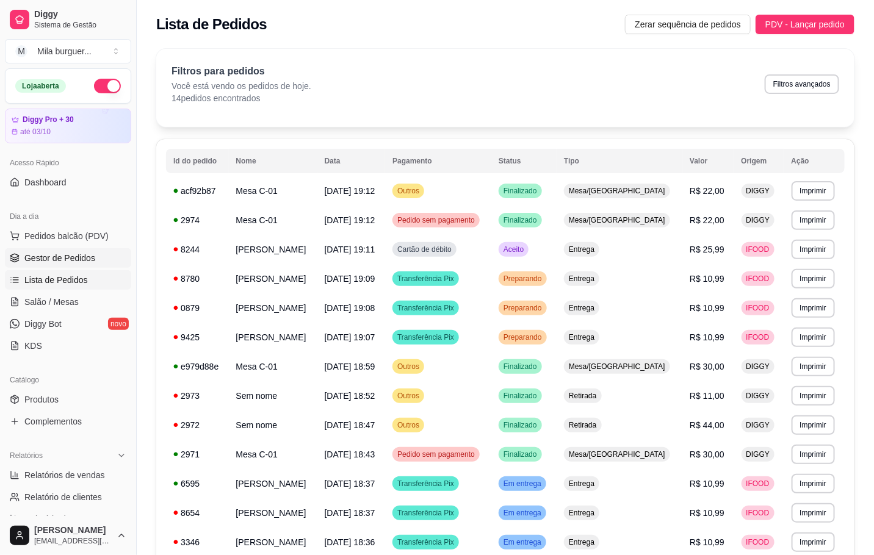
click at [86, 262] on span "Gestor de Pedidos" at bounding box center [59, 258] width 71 height 12
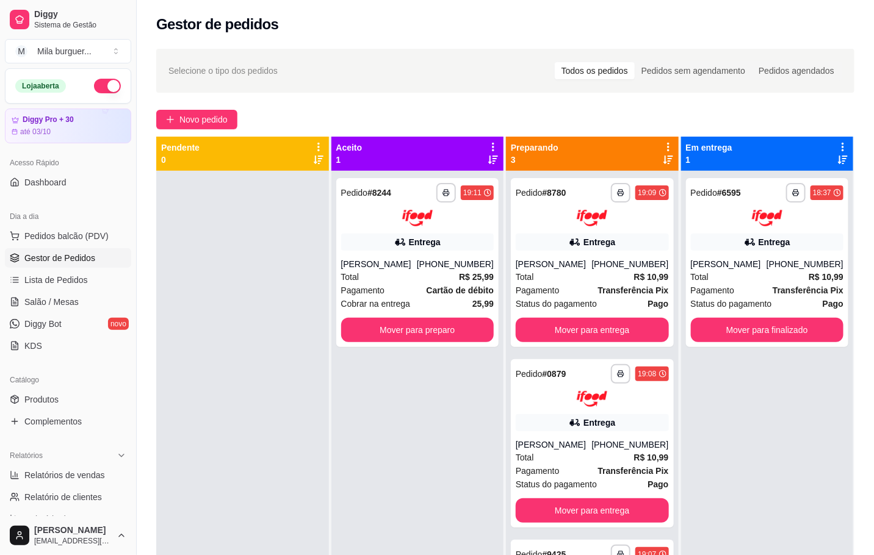
click at [151, 300] on div "**********" at bounding box center [505, 373] width 737 height 665
click at [182, 114] on span "Novo pedido" at bounding box center [203, 119] width 48 height 13
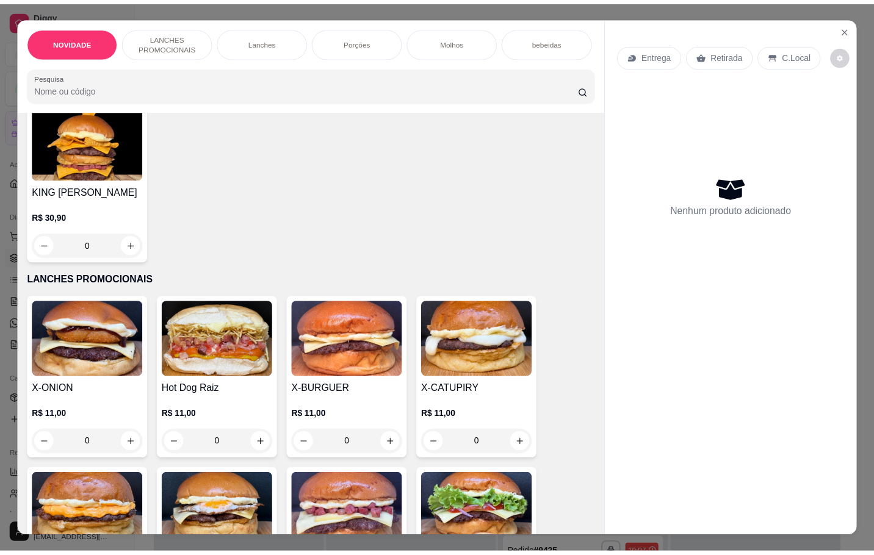
scroll to position [275, 0]
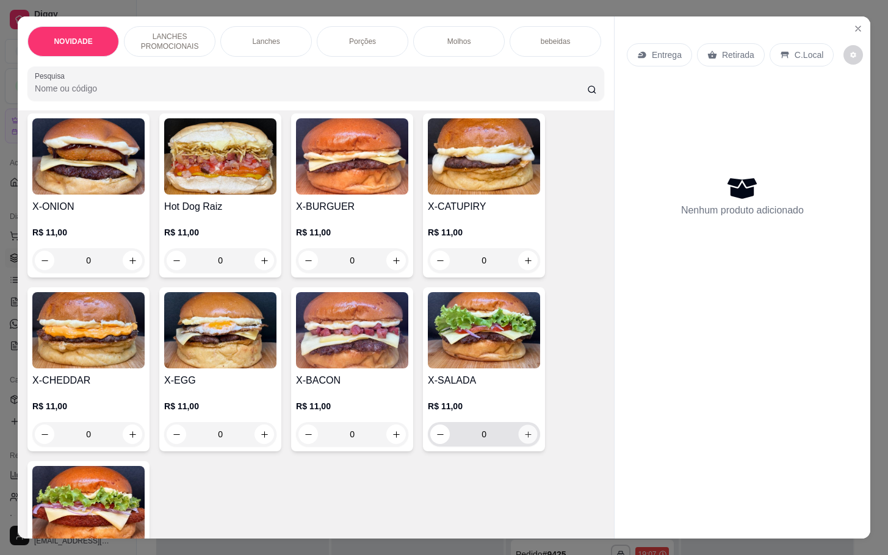
click at [519, 433] on button "increase-product-quantity" at bounding box center [528, 434] width 19 height 19
type input "1"
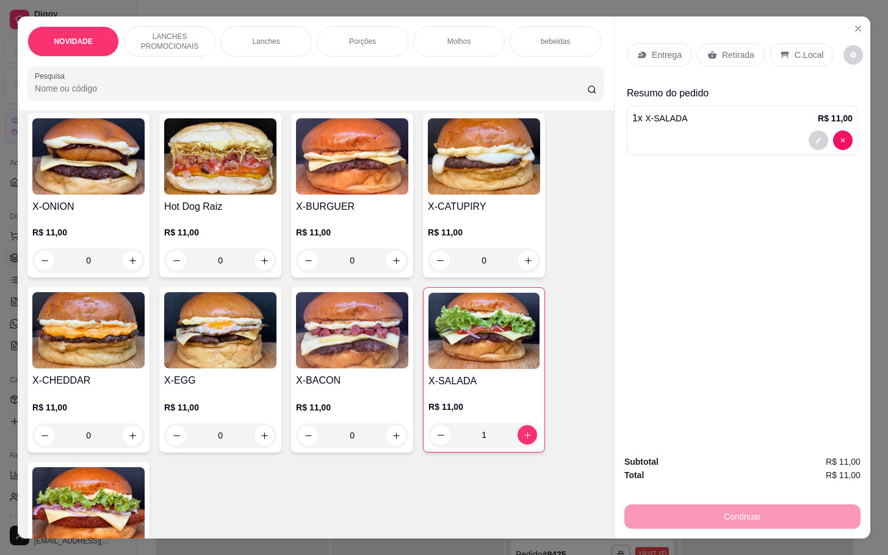
click at [722, 49] on p "Retirada" at bounding box center [738, 55] width 32 height 12
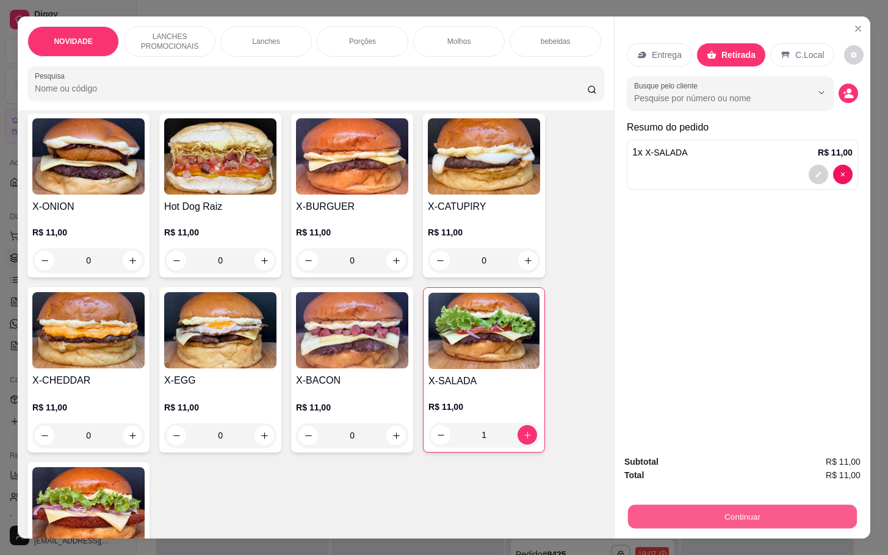
click at [685, 505] on button "Continuar" at bounding box center [742, 517] width 229 height 24
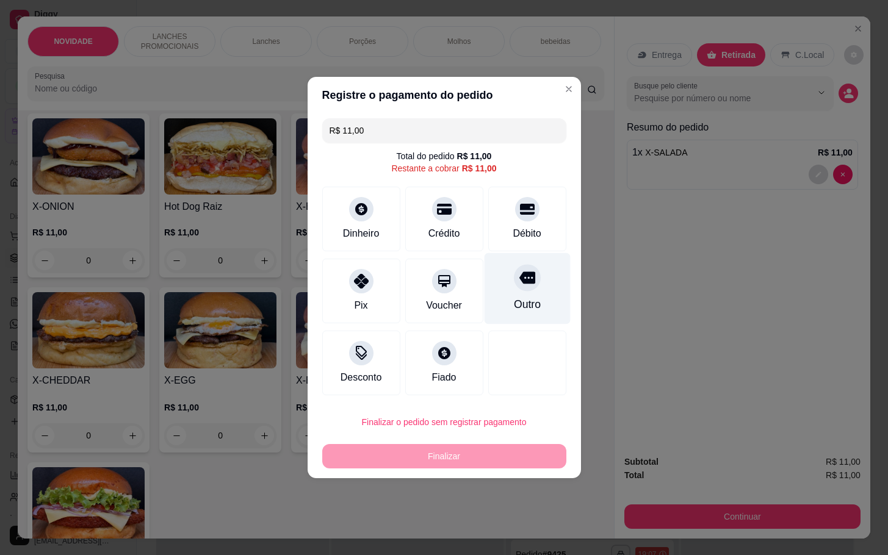
drag, startPoint x: 516, startPoint y: 276, endPoint x: 522, endPoint y: 280, distance: 6.6
click at [522, 280] on icon at bounding box center [527, 278] width 16 height 12
type input "R$ 0,00"
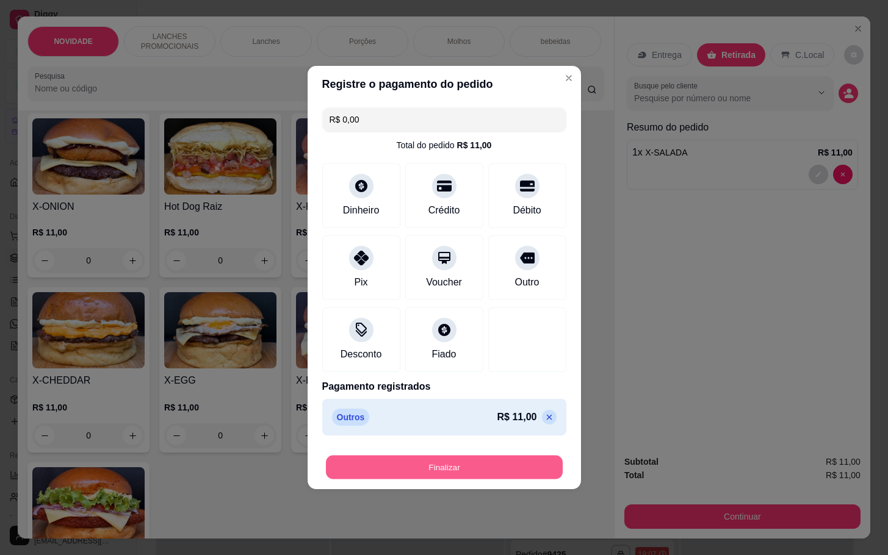
click at [500, 467] on button "Finalizar" at bounding box center [444, 468] width 237 height 24
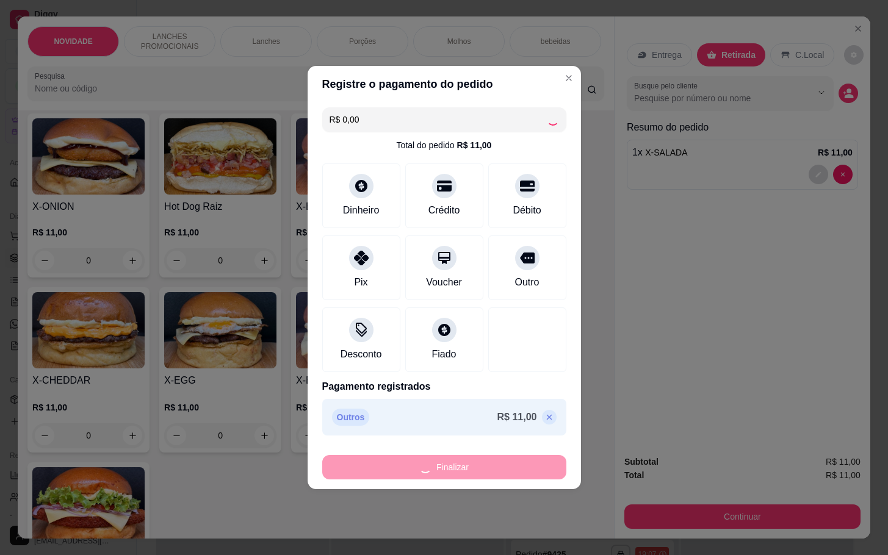
type input "0"
type input "-R$ 11,00"
